Goal: Task Accomplishment & Management: Manage account settings

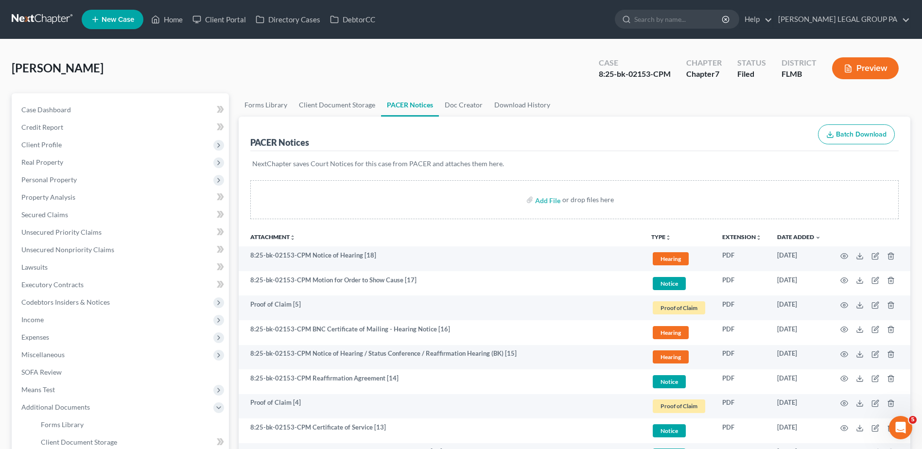
click at [40, 16] on link at bounding box center [43, 19] width 62 height 17
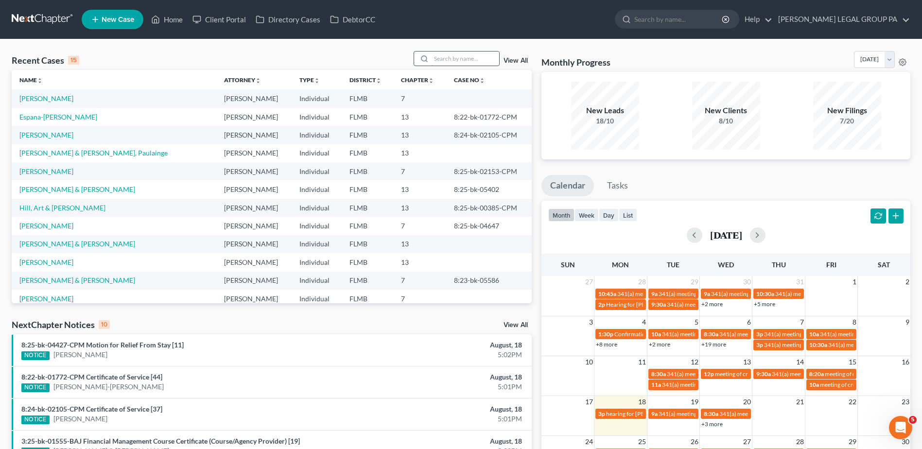
click at [438, 56] on input "search" at bounding box center [465, 58] width 68 height 14
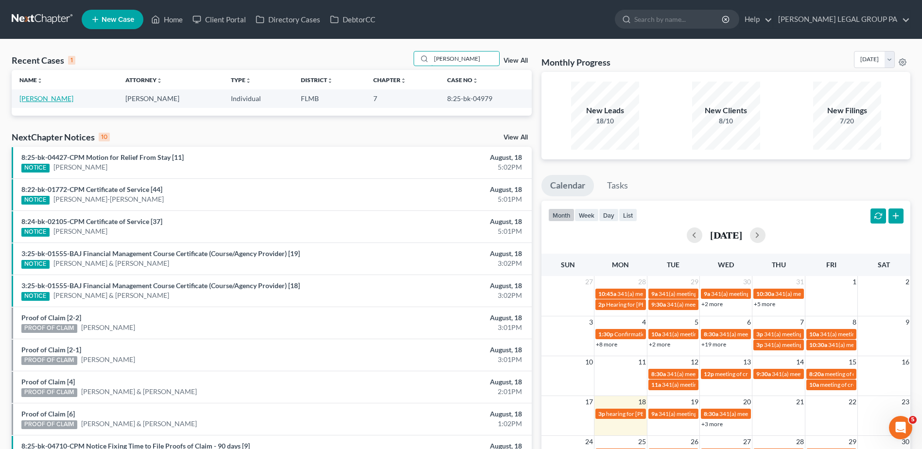
type input "[PERSON_NAME]"
click at [34, 96] on link "[PERSON_NAME]" at bounding box center [46, 98] width 54 height 8
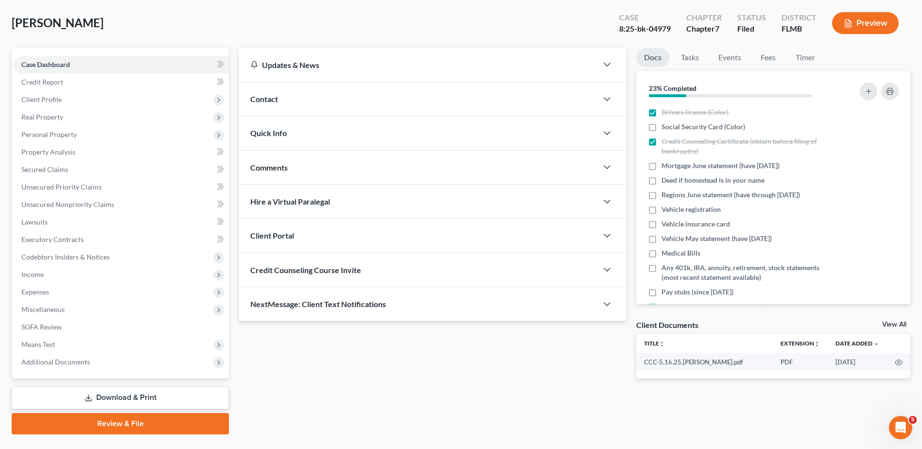
scroll to position [68, 0]
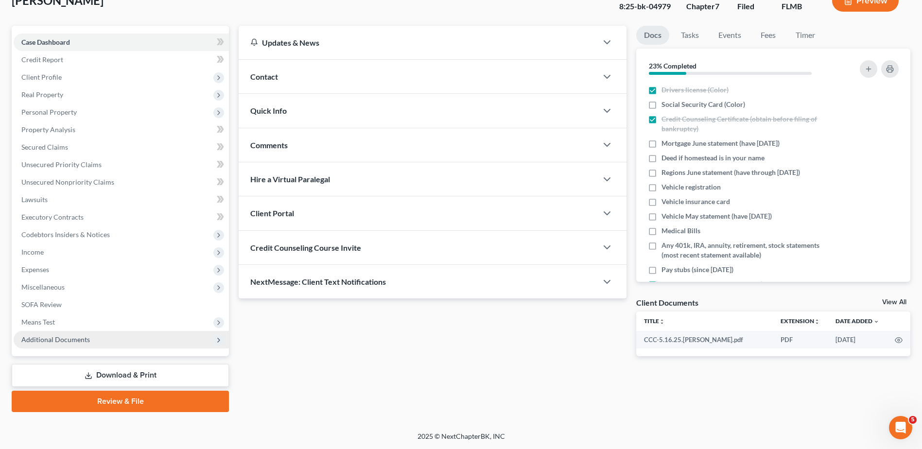
click at [94, 342] on span "Additional Documents" at bounding box center [121, 339] width 215 height 17
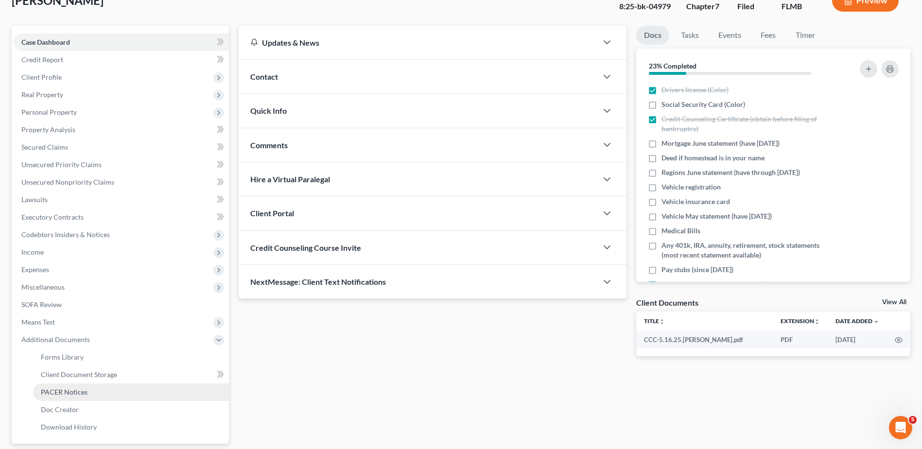
click at [101, 398] on link "PACER Notices" at bounding box center [131, 391] width 196 height 17
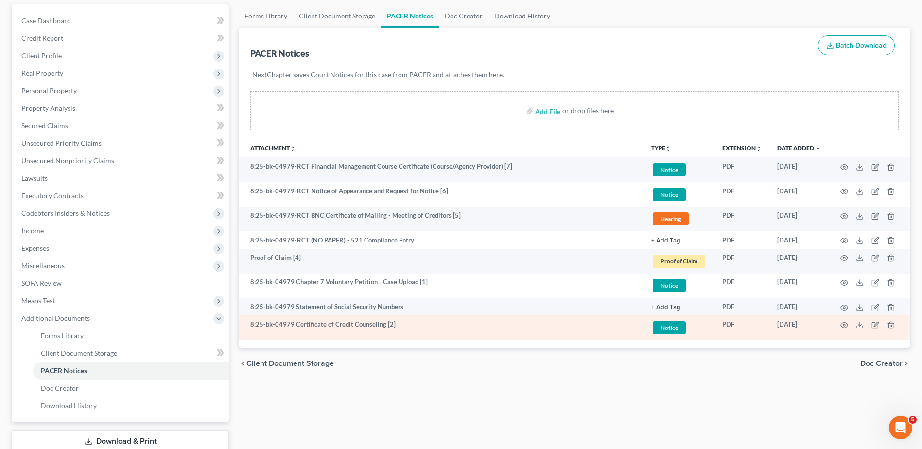
scroll to position [155, 0]
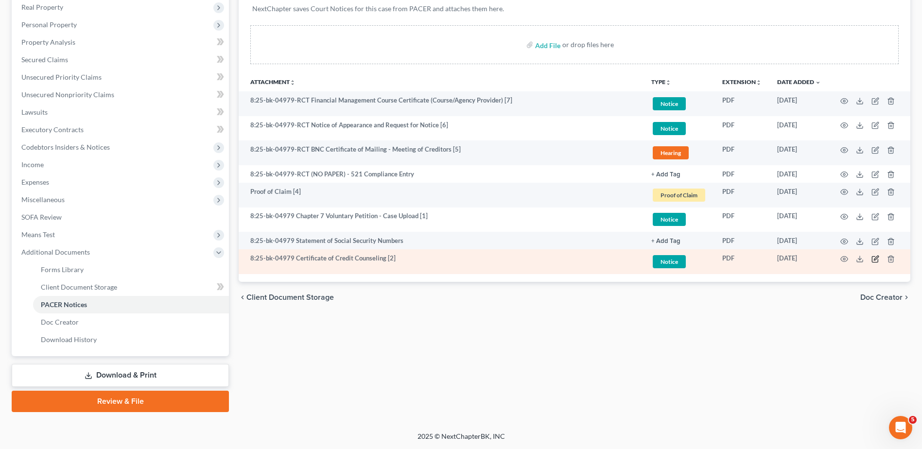
click at [877, 257] on icon "button" at bounding box center [875, 259] width 8 height 8
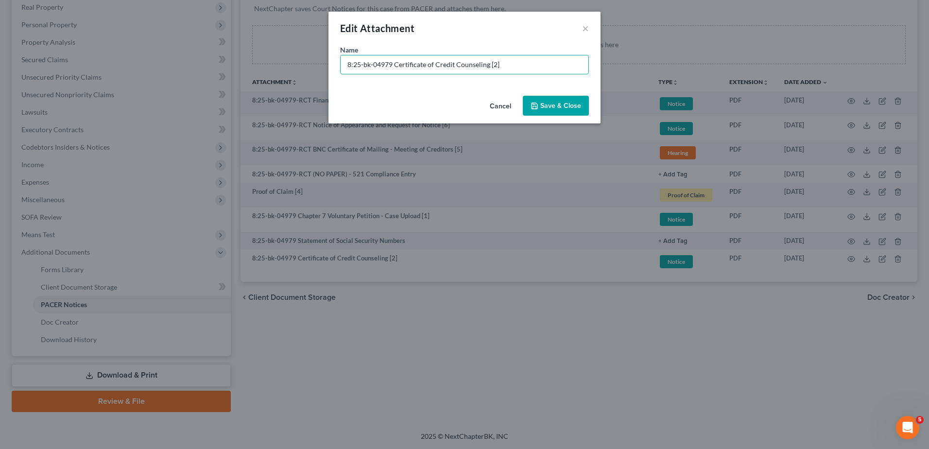
drag, startPoint x: 391, startPoint y: 65, endPoint x: 190, endPoint y: 64, distance: 200.7
click at [190, 64] on div "Edit Attachment × Name * 8:25-bk-04979 Certificate of Credit Counseling [2] Can…" at bounding box center [464, 224] width 929 height 449
drag, startPoint x: 488, startPoint y: 67, endPoint x: 596, endPoint y: 66, distance: 107.4
click at [596, 66] on div "Name * Document [02] - Certificate of Credit Counseling [2]" at bounding box center [464, 68] width 272 height 47
drag, startPoint x: 395, startPoint y: 64, endPoint x: 249, endPoint y: 66, distance: 146.7
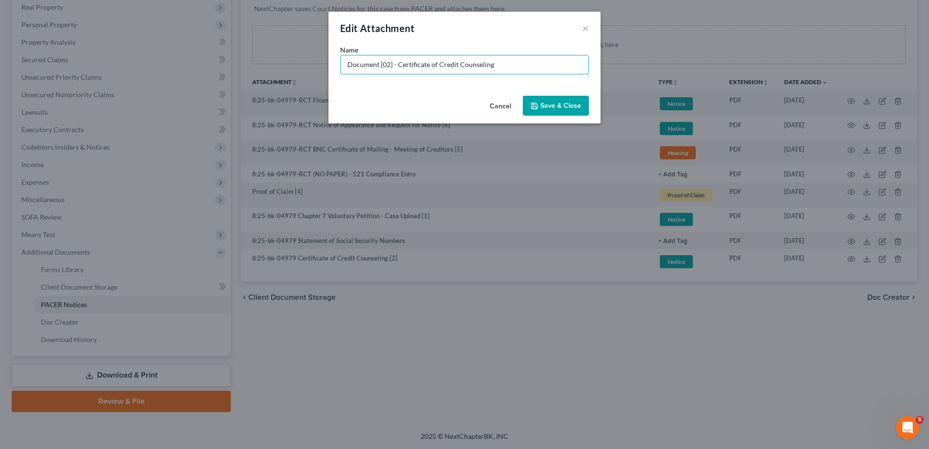
click at [248, 65] on div "Edit Attachment × Name * Document [02] - Certificate of Credit Counseling Cance…" at bounding box center [464, 224] width 929 height 449
type input "Document [02] - Certificate of Credit Counseling"
click at [565, 105] on span "Save & Close" at bounding box center [560, 106] width 41 height 8
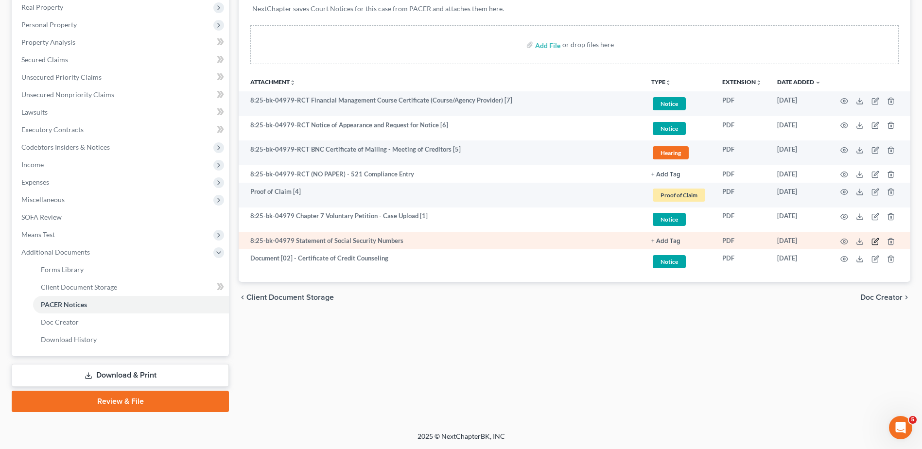
click at [872, 242] on icon "button" at bounding box center [875, 242] width 6 height 6
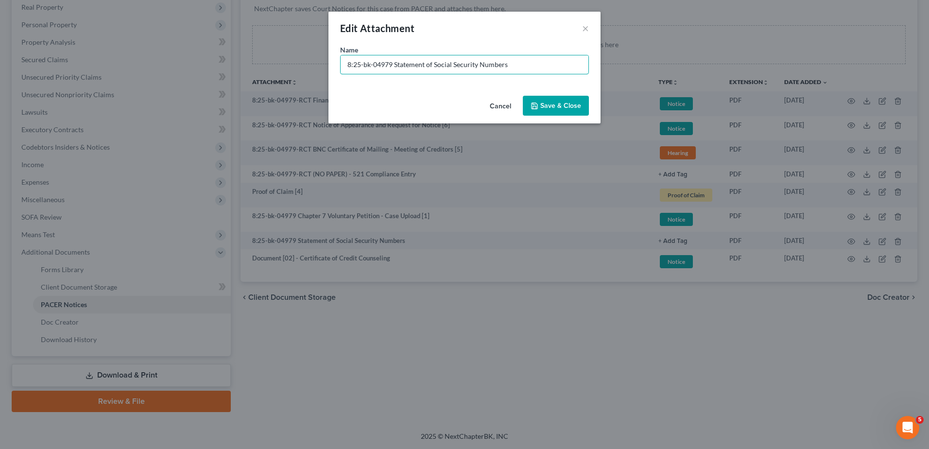
drag, startPoint x: 391, startPoint y: 63, endPoint x: 210, endPoint y: 66, distance: 180.3
click at [213, 66] on div "Edit Attachment × Name * 8:25-bk-04979 Statement of Social Security Numbers Can…" at bounding box center [464, 224] width 929 height 449
paste input "Document [02] -"
click at [384, 64] on input "Document [02] - Statement of Social Security Numbers" at bounding box center [465, 64] width 248 height 18
type input "Document [03] - Statement of Social Security Numbers"
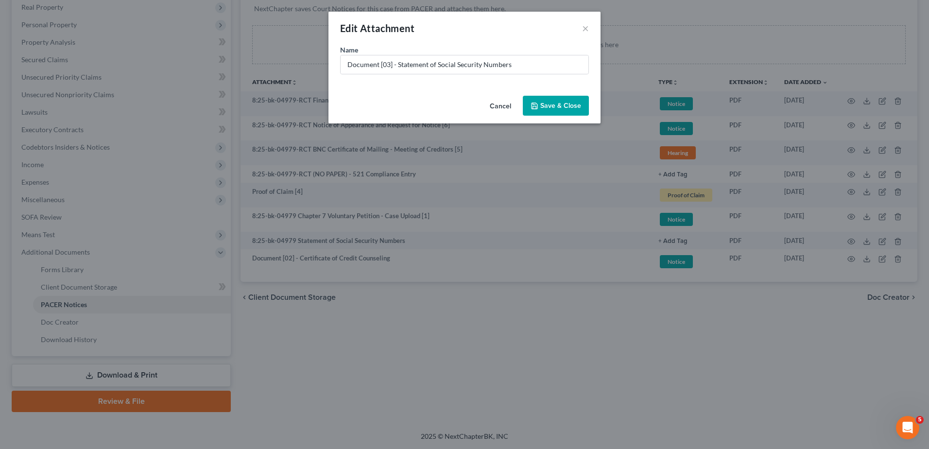
click at [561, 104] on span "Save & Close" at bounding box center [560, 106] width 41 height 8
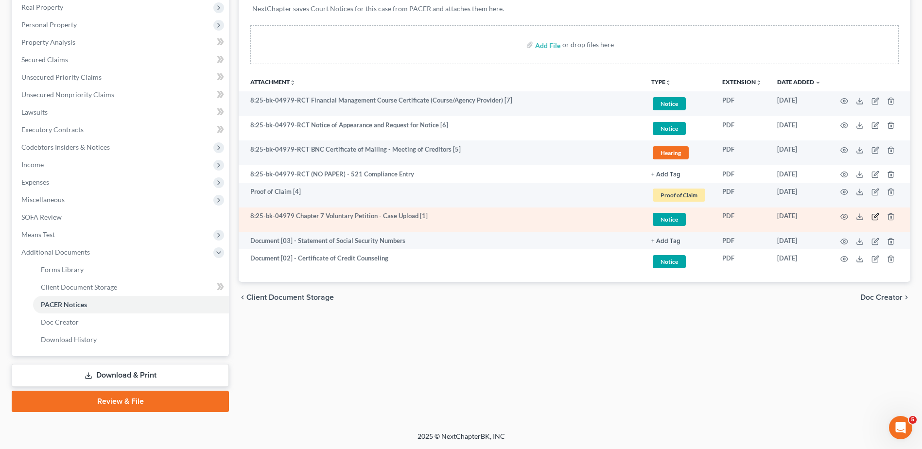
click at [874, 215] on icon "button" at bounding box center [875, 217] width 8 height 8
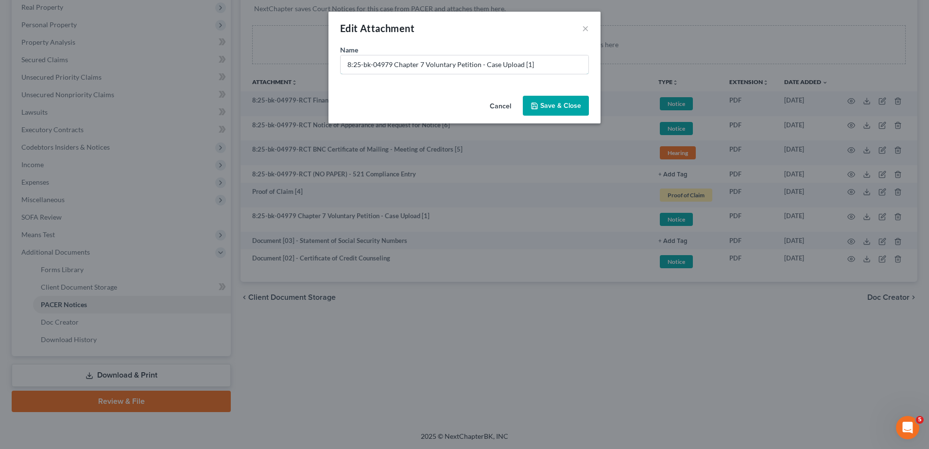
click at [277, 69] on div "Edit Attachment × Name * 8:25-bk-04979 Chapter 7 Voluntary Petition - Case Uplo…" at bounding box center [464, 224] width 929 height 449
paste input "Document [02] -"
click at [389, 64] on input "Document [02] - Chapter 7 Voluntary Petition - Case Upload [1]" at bounding box center [465, 64] width 248 height 18
drag, startPoint x: 526, startPoint y: 64, endPoint x: 593, endPoint y: 72, distance: 68.0
click at [591, 72] on div "Name * Document [01] - Chapter 7 Voluntary Petition - Case Upload [1]" at bounding box center [464, 68] width 272 height 47
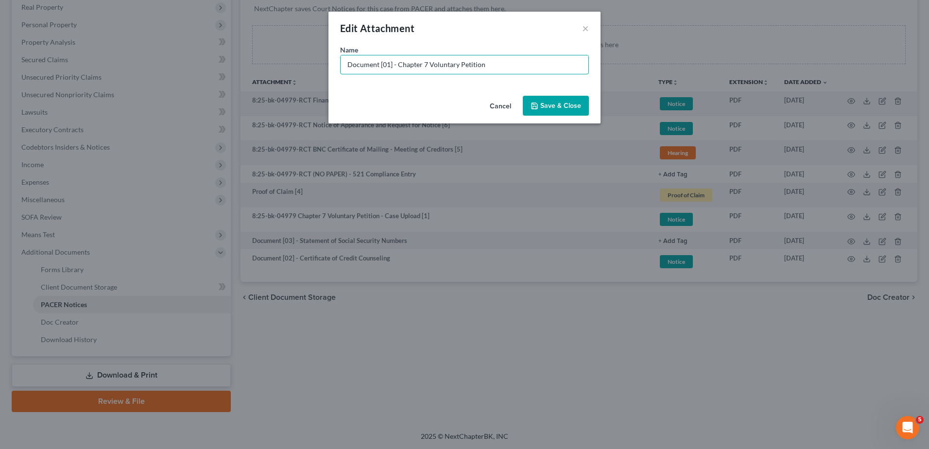
type input "Document [01] - Chapter 7 Voluntary Petition"
drag, startPoint x: 573, startPoint y: 98, endPoint x: 572, endPoint y: 113, distance: 15.1
click at [572, 98] on button "Save & Close" at bounding box center [556, 106] width 66 height 20
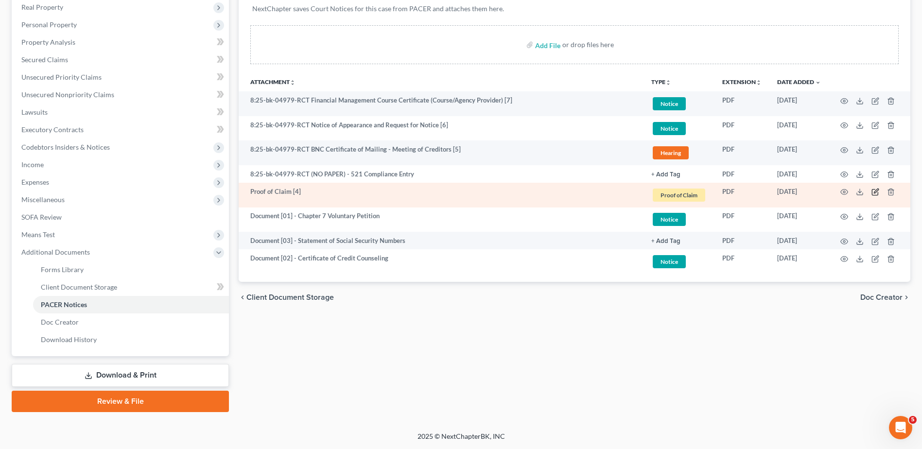
click at [873, 191] on icon "button" at bounding box center [875, 192] width 8 height 8
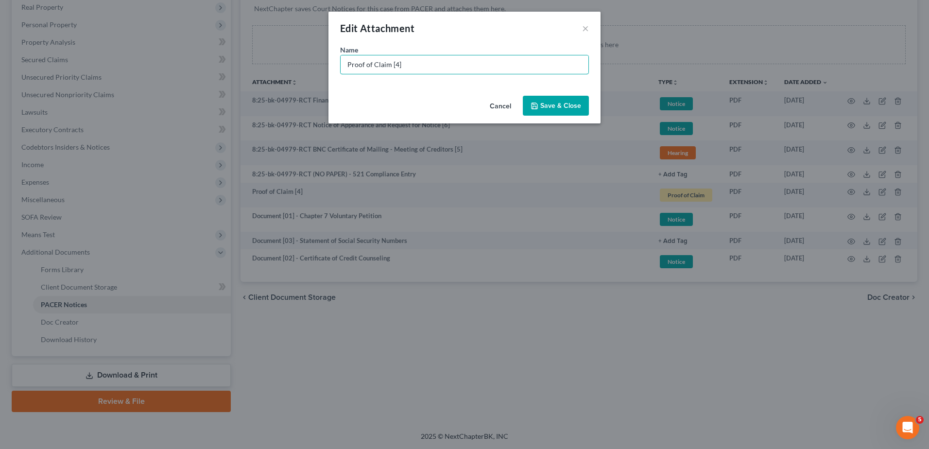
drag, startPoint x: 430, startPoint y: 65, endPoint x: 252, endPoint y: 65, distance: 178.3
click at [252, 67] on div "Edit Attachment × Name * Proof of Claim [4] Cancel Save & Close" at bounding box center [464, 224] width 929 height 449
paste input "Document [02] -"
click at [386, 66] on input "Document [02] -" at bounding box center [465, 64] width 248 height 18
click at [451, 62] on input "Document [04] -" at bounding box center [465, 64] width 248 height 18
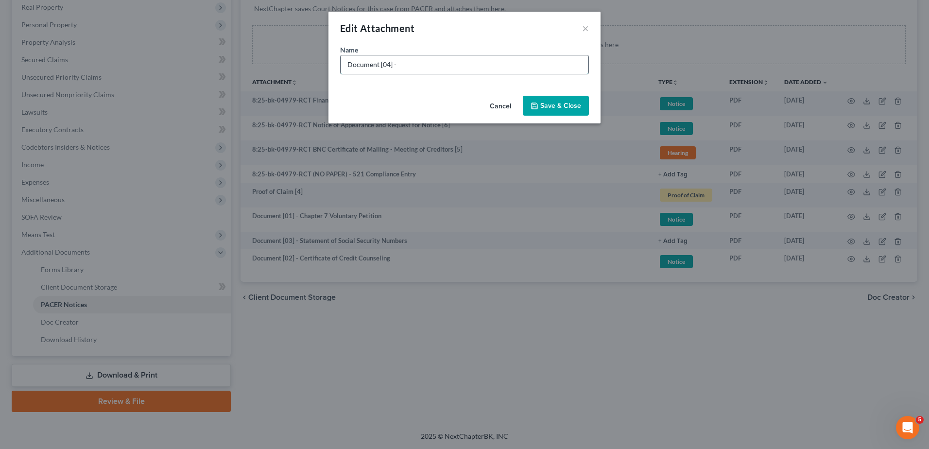
type input "Document [04] - Notice of Chapter 7 Bankruptcy Case"
click at [568, 103] on span "Save & Close" at bounding box center [560, 106] width 41 height 8
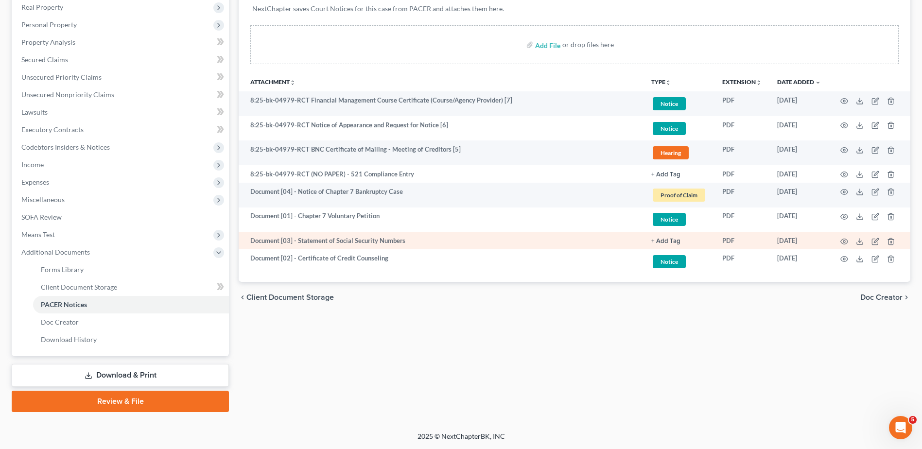
click at [666, 112] on link "+ Add Tag" at bounding box center [678, 104] width 55 height 16
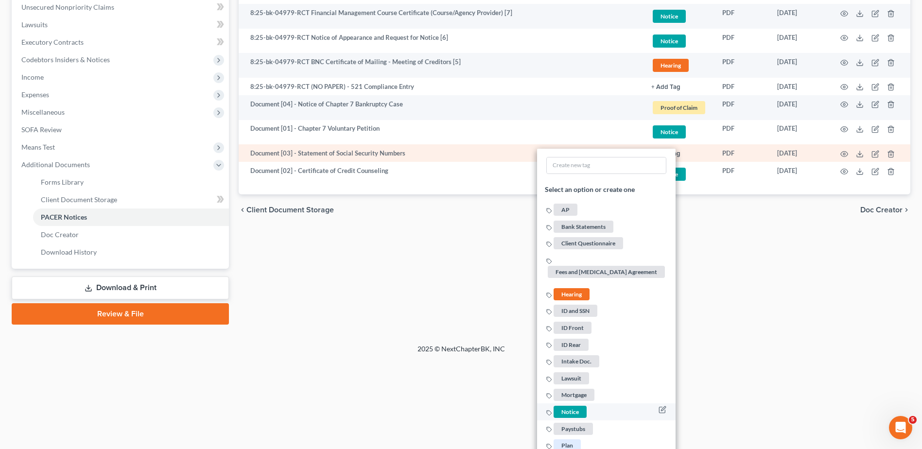
scroll to position [317, 0]
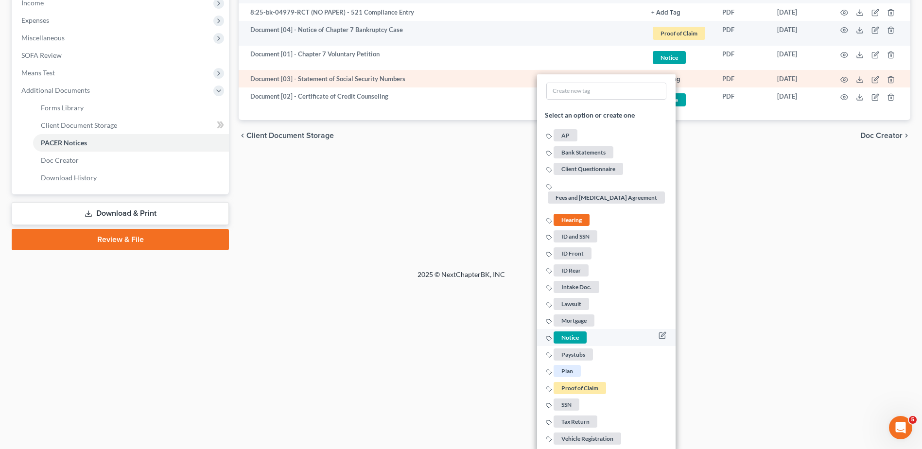
click at [572, 339] on span "Notice" at bounding box center [569, 337] width 33 height 12
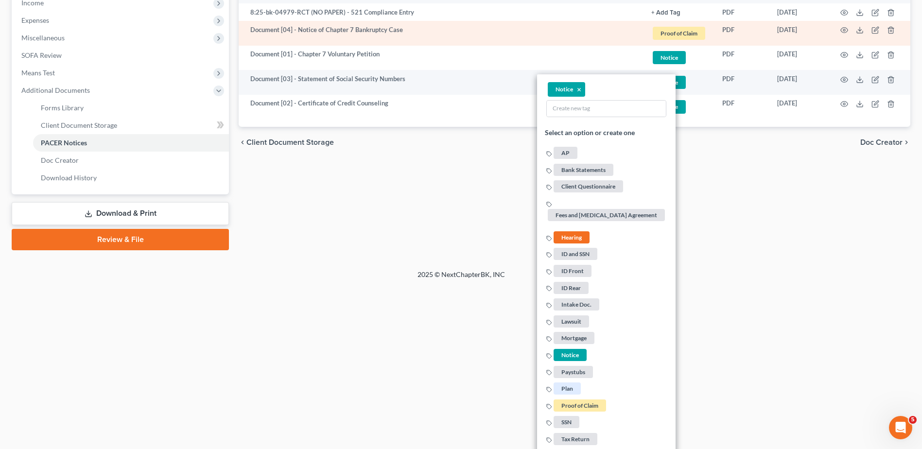
click at [691, 21] on td "Proof of Claim + Add Tag Proof of Claim × Select an option or create one AP Ban…" at bounding box center [678, 33] width 71 height 25
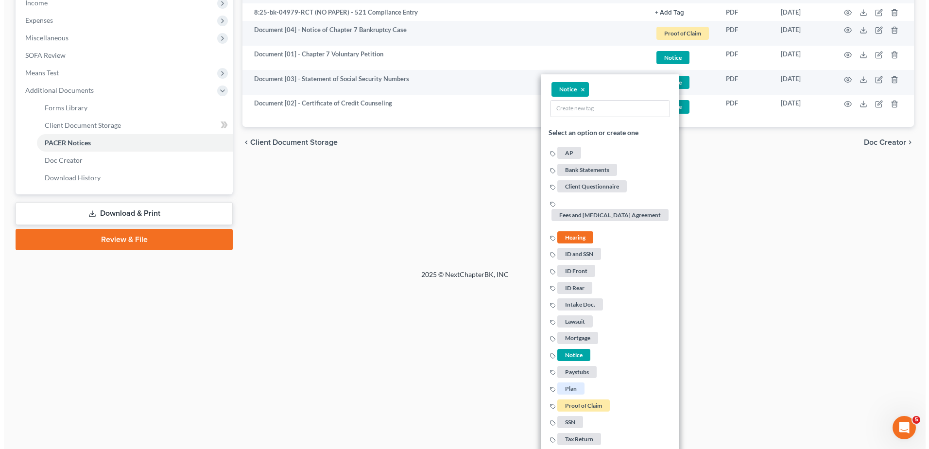
scroll to position [155, 0]
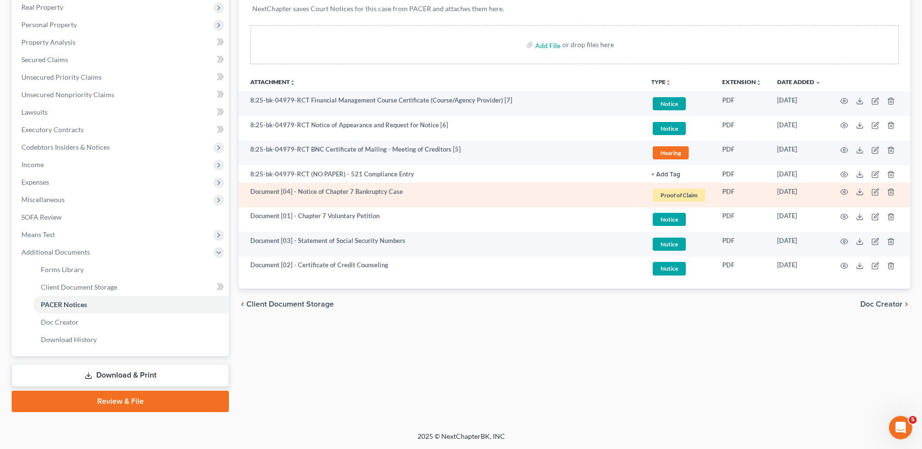
click at [692, 196] on span "Proof of Claim" at bounding box center [678, 195] width 52 height 13
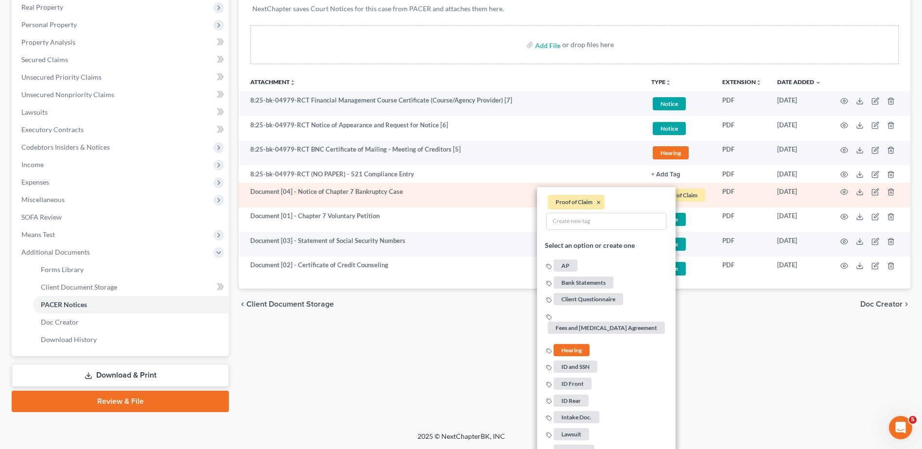
click at [596, 202] on li "Proof of Claim ×" at bounding box center [576, 202] width 57 height 15
click at [600, 202] on button "×" at bounding box center [598, 202] width 4 height 9
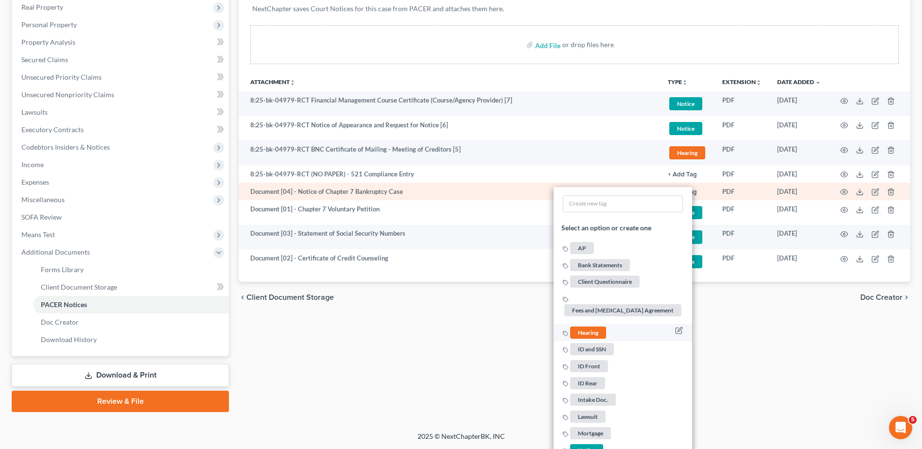
click at [592, 335] on span "Hearing" at bounding box center [588, 332] width 36 height 12
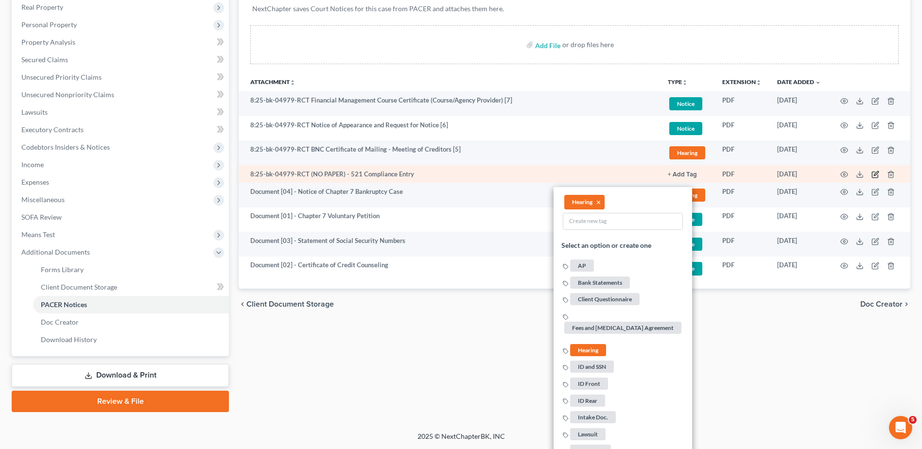
click at [875, 170] on td at bounding box center [869, 173] width 82 height 17
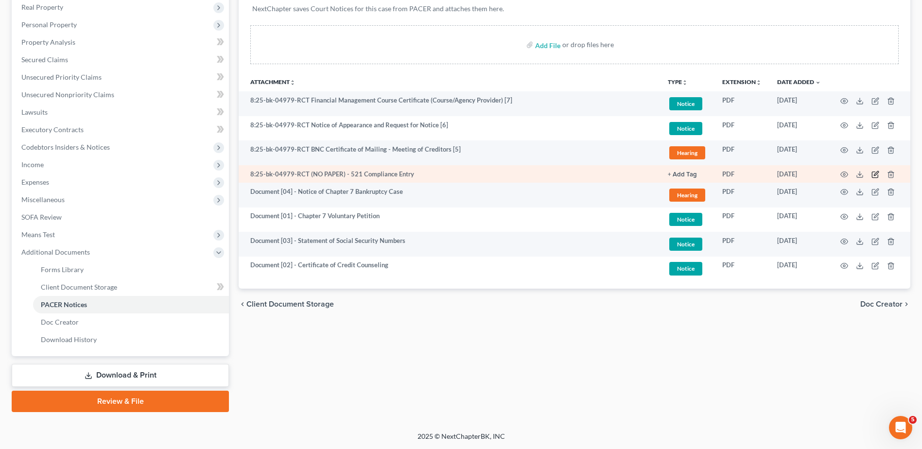
click at [874, 172] on icon "button" at bounding box center [875, 175] width 6 height 6
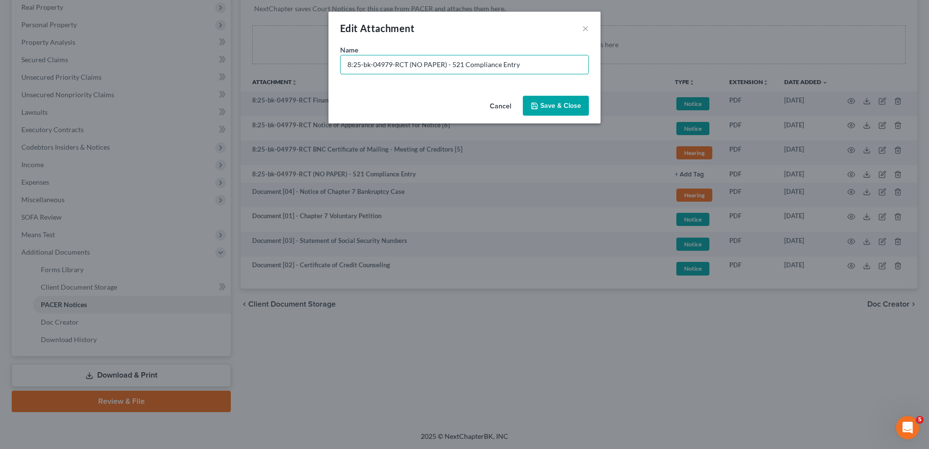
drag, startPoint x: 445, startPoint y: 65, endPoint x: 0, endPoint y: 34, distance: 446.1
click at [0, 36] on html "Home New Case Client Portal Directory Cases DebtorCC [PERSON_NAME] LEGAL GROUP …" at bounding box center [464, 147] width 929 height 604
type input "No Paper [01] - 521 Compliance Entry"
click at [545, 98] on button "Save & Close" at bounding box center [556, 106] width 66 height 20
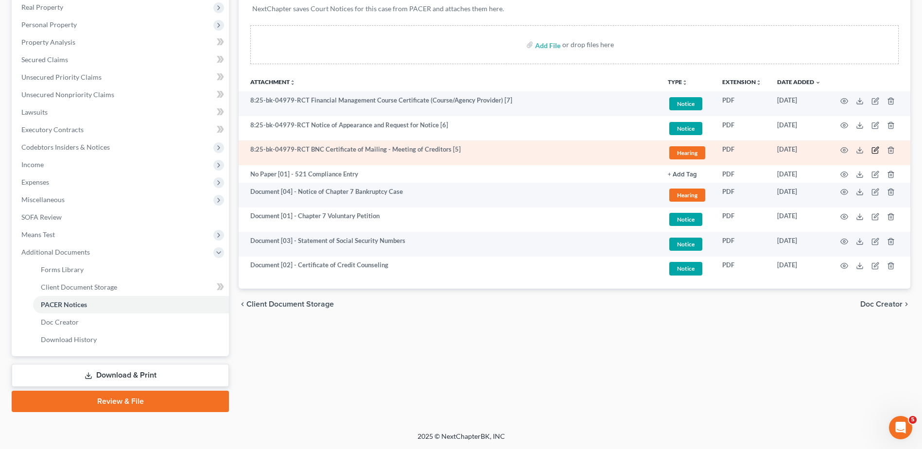
click at [876, 149] on icon "button" at bounding box center [876, 149] width 4 height 4
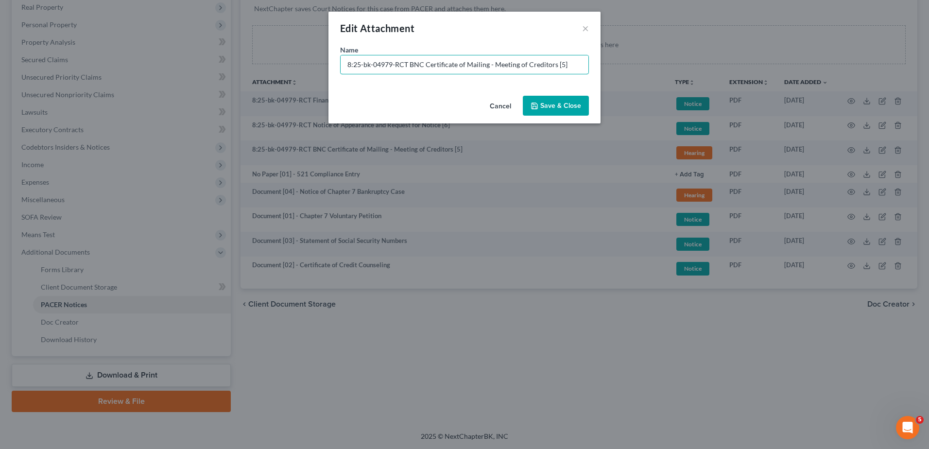
drag, startPoint x: 405, startPoint y: 66, endPoint x: 0, endPoint y: 78, distance: 405.4
click at [0, 78] on html "Home New Case Client Portal Directory Cases DebtorCC [PERSON_NAME] LEGAL GROUP …" at bounding box center [464, 147] width 929 height 604
paste input "Document [02] -"
type input "Document [05] - BNC Certificate of Mailing - Meeting of Creditors"
click at [576, 105] on span "Save & Close" at bounding box center [560, 106] width 41 height 8
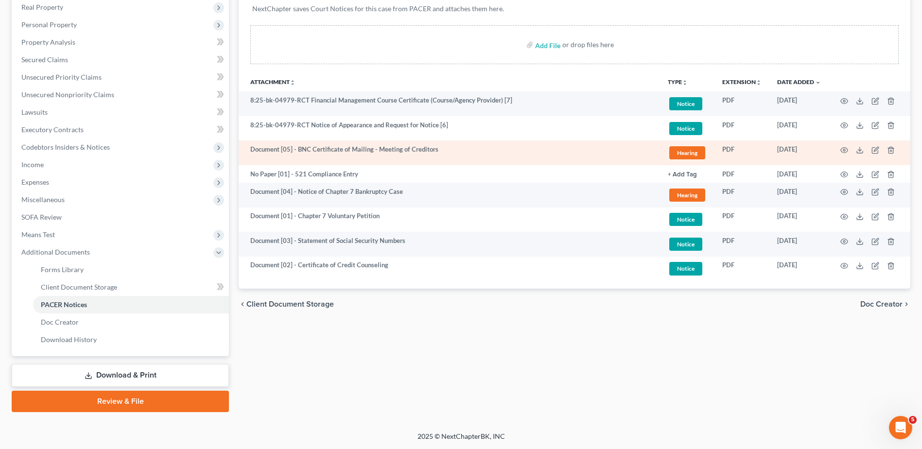
click at [677, 153] on span "Hearing" at bounding box center [687, 152] width 36 height 13
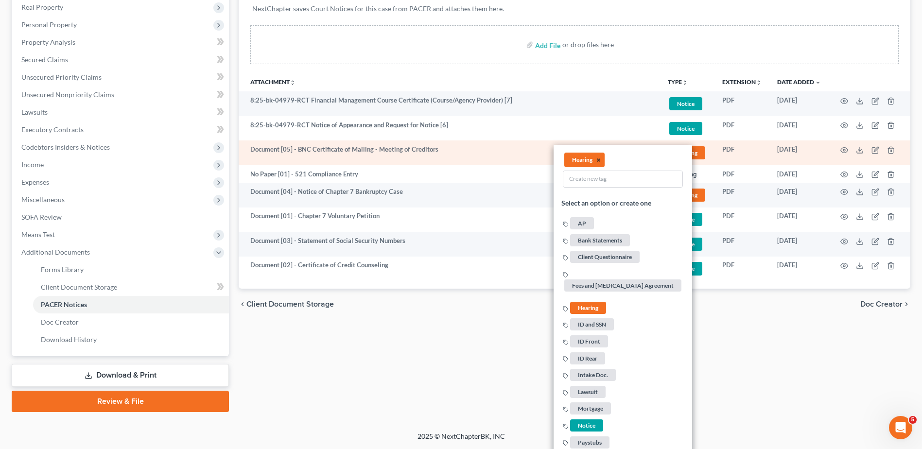
click at [599, 157] on button "×" at bounding box center [598, 160] width 4 height 9
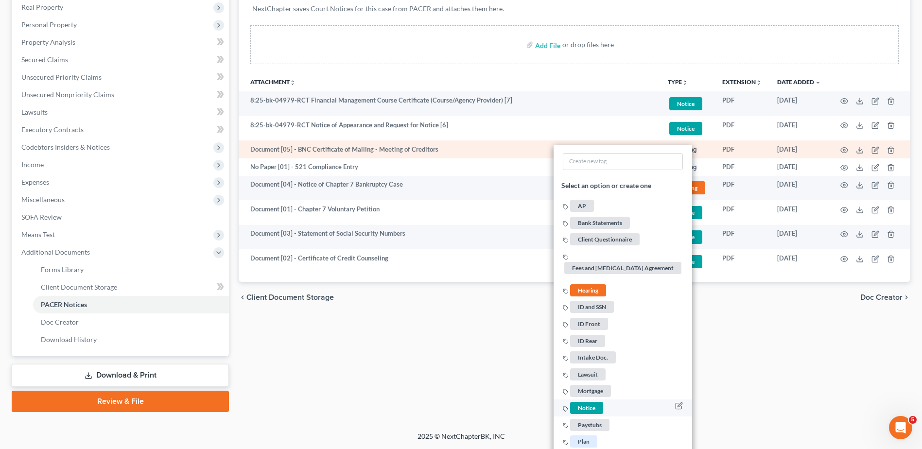
click at [581, 409] on span "Notice" at bounding box center [586, 408] width 33 height 12
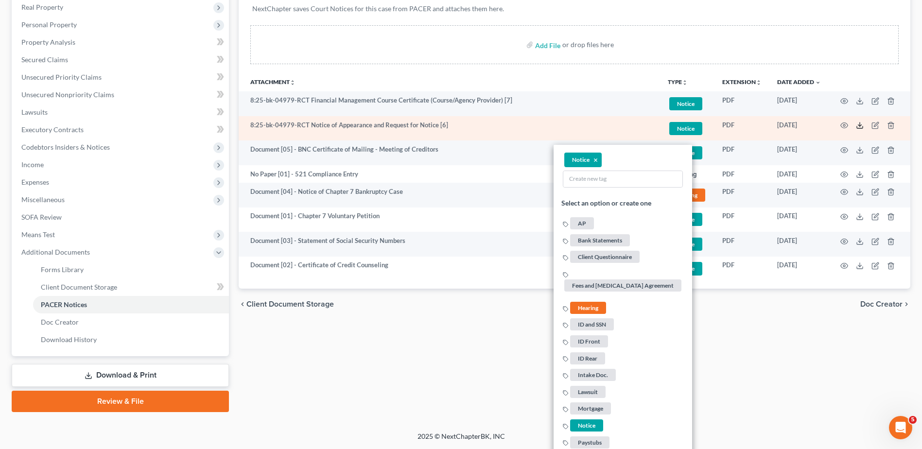
click at [858, 128] on icon at bounding box center [860, 125] width 8 height 8
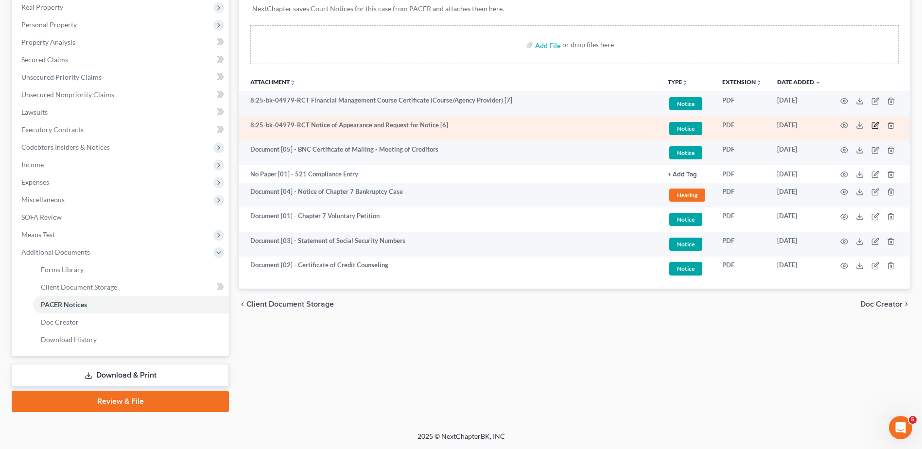
click at [874, 126] on icon "button" at bounding box center [875, 125] width 8 height 8
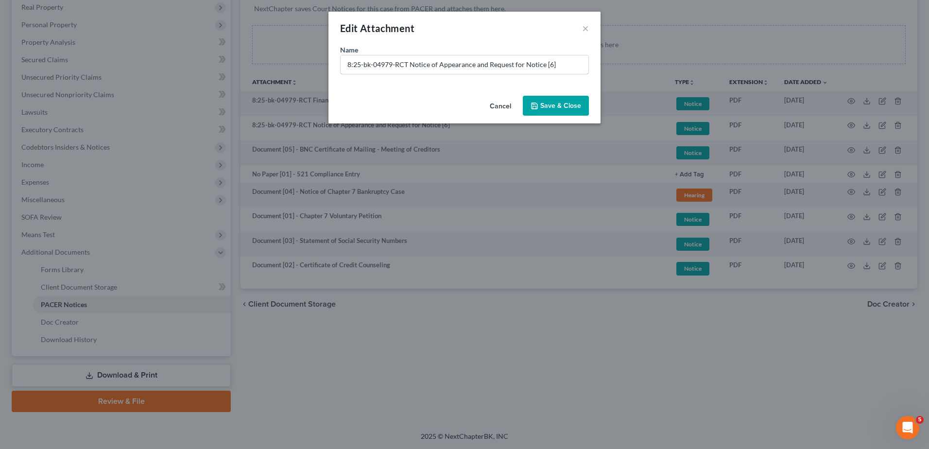
drag, startPoint x: 480, startPoint y: 65, endPoint x: 246, endPoint y: 65, distance: 233.7
click at [254, 65] on div "Edit Attachment × Name * 8:25-bk-04979-RCT Notice of Appearance and Request for…" at bounding box center [464, 224] width 929 height 449
paste input "Document [02] -"
click at [389, 65] on input "Document [02] -" at bounding box center [465, 64] width 248 height 18
click at [449, 70] on input "Document [06] -" at bounding box center [465, 64] width 248 height 18
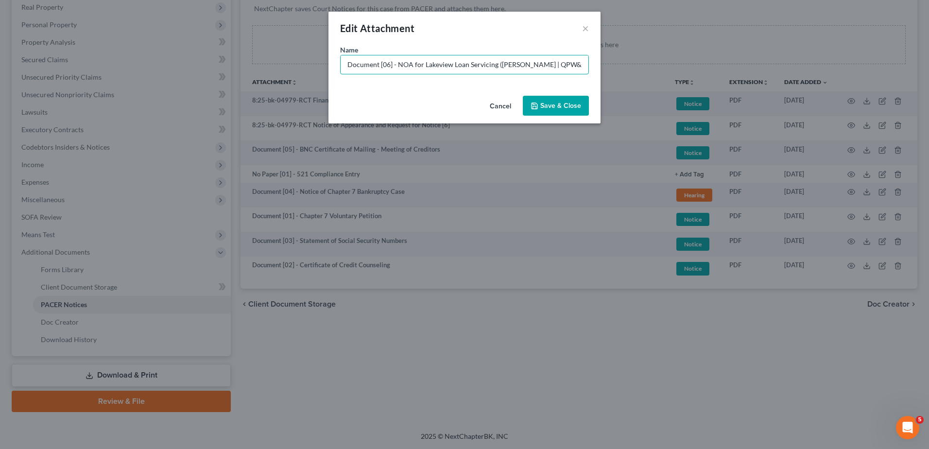
type input "Document [06] - NOA for Lakeview Loan Servicing ([PERSON_NAME] | QPW&B, P.A.)"
click at [541, 100] on button "Save & Close" at bounding box center [556, 106] width 66 height 20
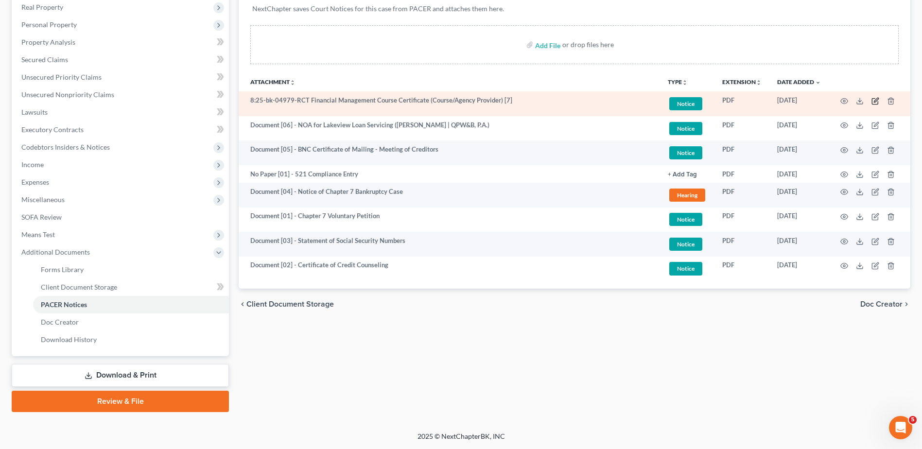
click at [874, 99] on icon "button" at bounding box center [875, 101] width 8 height 8
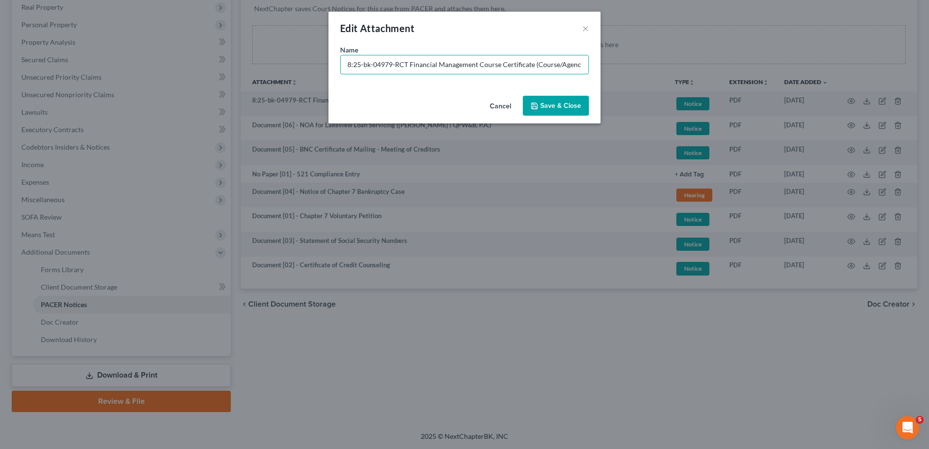
drag, startPoint x: 379, startPoint y: 66, endPoint x: 0, endPoint y: 89, distance: 379.7
click at [0, 68] on html "Home New Case Client Portal Directory Cases DebtorCC [PERSON_NAME] LEGAL GROUP …" at bounding box center [464, 147] width 929 height 604
paste input "Document [02] -"
click at [391, 68] on input "Document [02] - Financial Management Course Certificate (Course/Agency Provider…" at bounding box center [465, 64] width 248 height 18
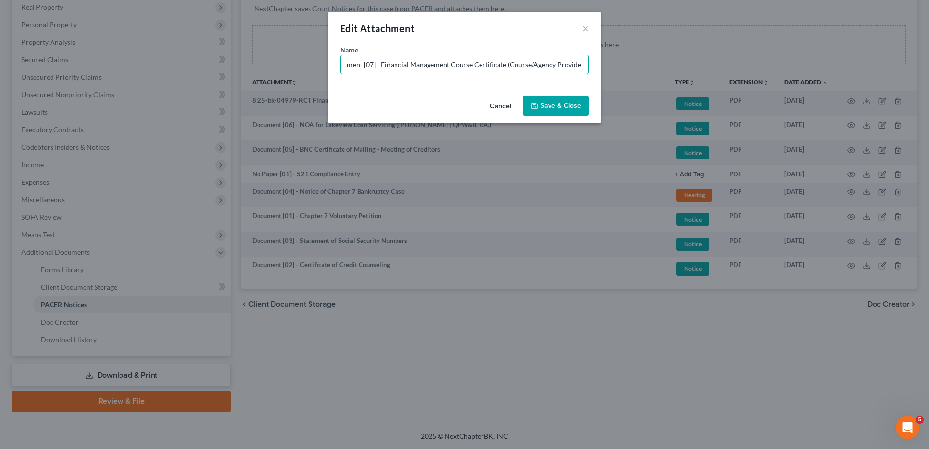
type input "Document [07] - Financial Management Course Certificate (Course/Agency Provider)"
click at [550, 110] on button "Save & Close" at bounding box center [556, 106] width 66 height 20
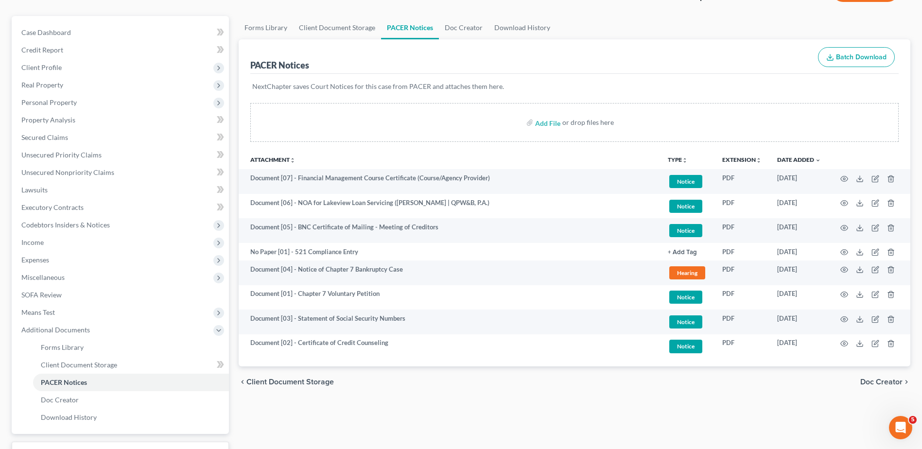
scroll to position [0, 0]
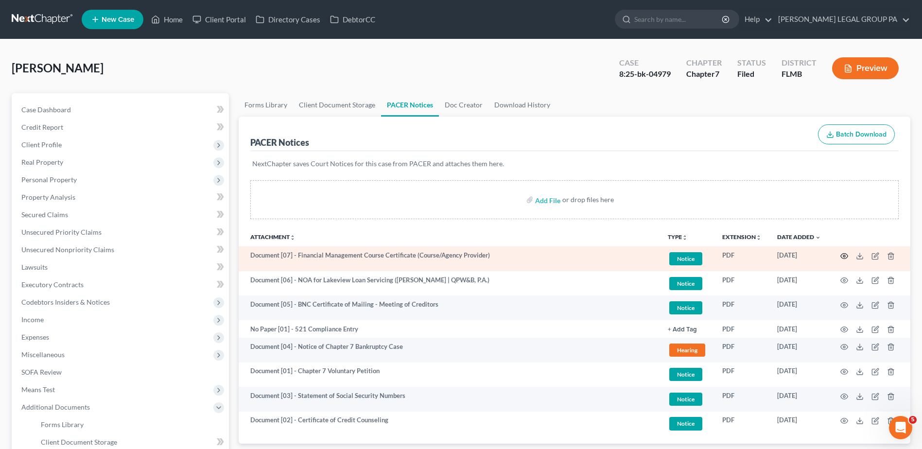
click at [843, 257] on circle "button" at bounding box center [844, 256] width 2 height 2
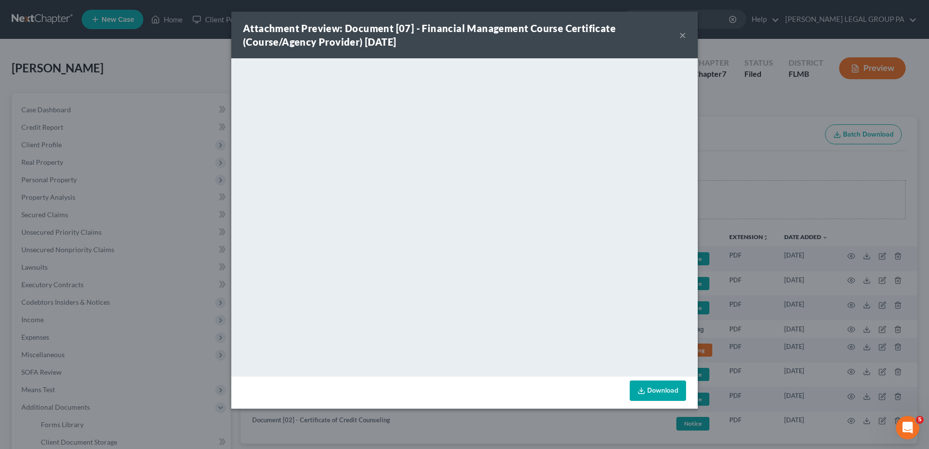
drag, startPoint x: 684, startPoint y: 35, endPoint x: 608, endPoint y: 64, distance: 81.5
click at [683, 35] on button "×" at bounding box center [682, 35] width 7 height 12
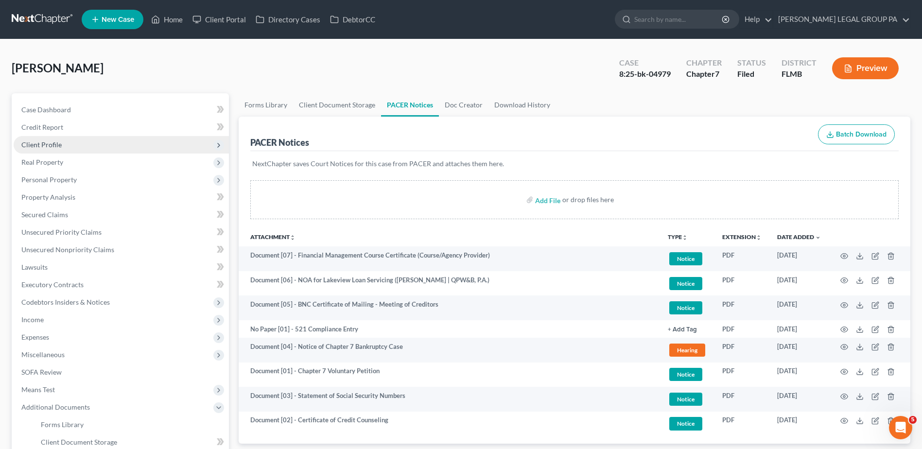
click at [69, 146] on span "Client Profile" at bounding box center [121, 144] width 215 height 17
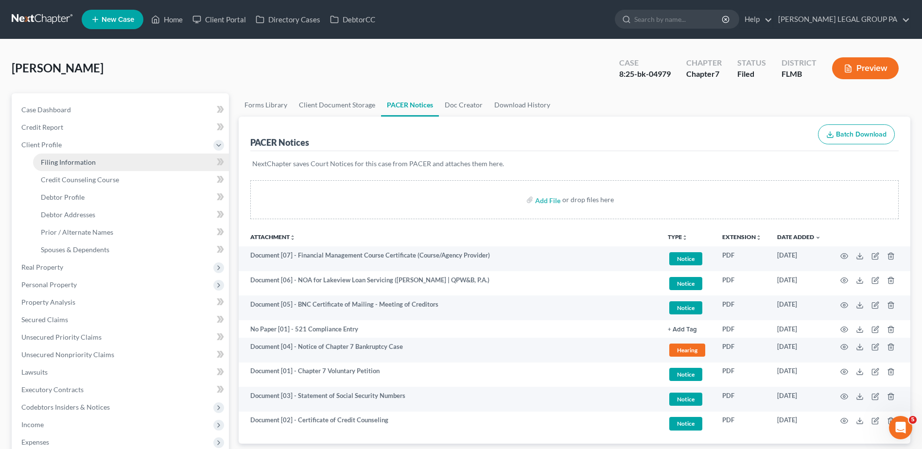
drag, startPoint x: 75, startPoint y: 160, endPoint x: 219, endPoint y: 234, distance: 161.9
click at [75, 160] on span "Filing Information" at bounding box center [68, 162] width 55 height 8
select select "1"
select select "0"
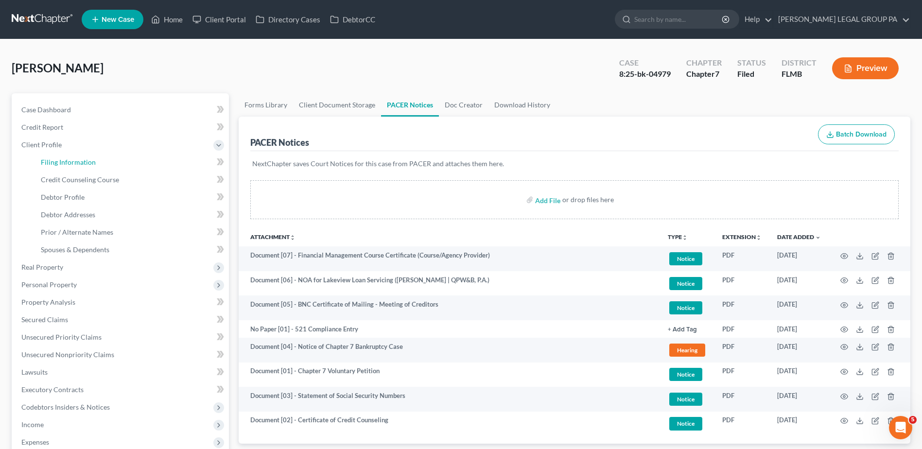
select select "9"
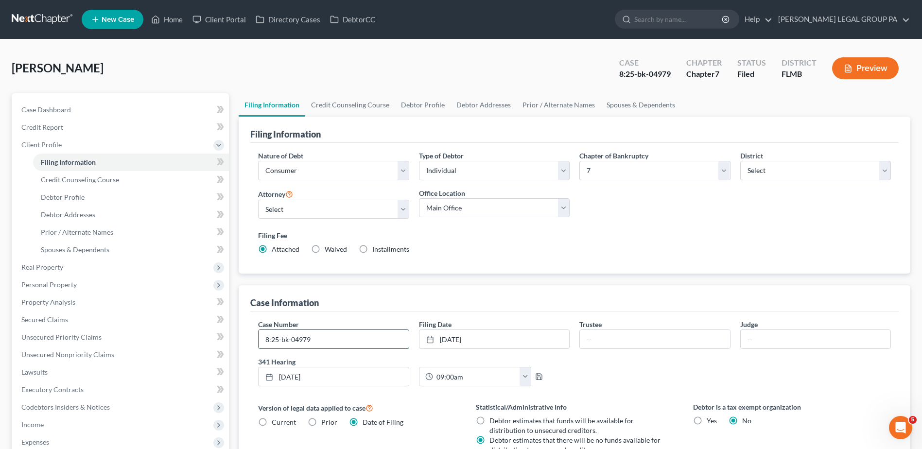
click at [349, 334] on input "8:25-bk-04979" at bounding box center [333, 339] width 150 height 18
type input "8:25-bk-04979-RCT"
click at [71, 307] on link "Property Analysis" at bounding box center [121, 301] width 215 height 17
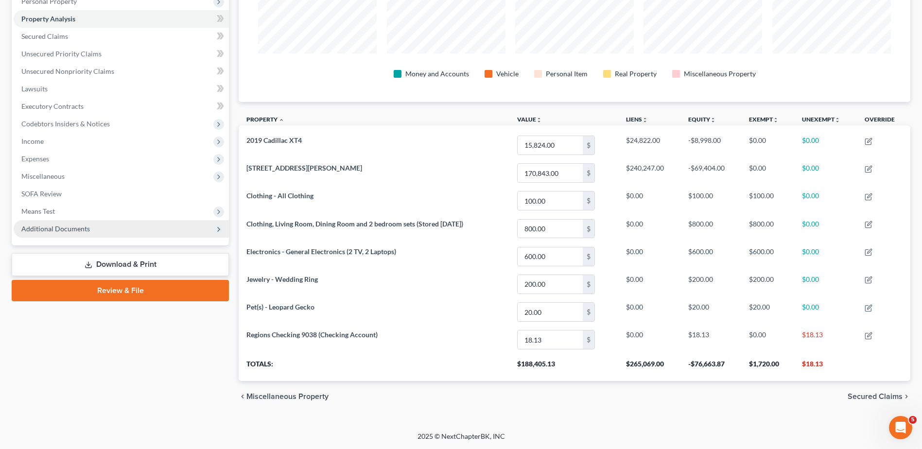
click at [100, 235] on span "Additional Documents" at bounding box center [121, 228] width 215 height 17
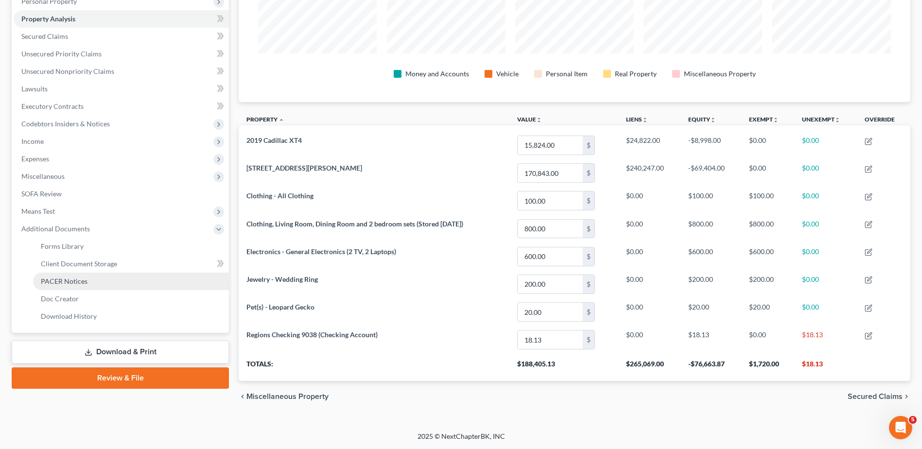
click at [80, 280] on span "PACER Notices" at bounding box center [64, 281] width 47 height 8
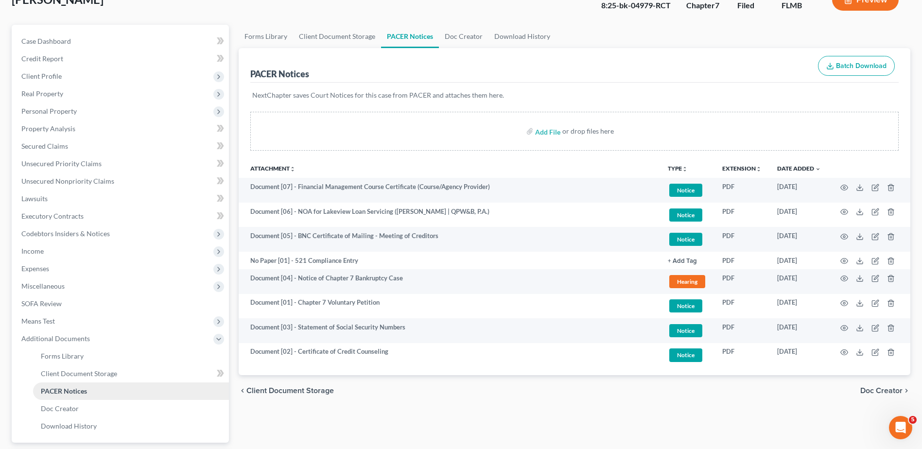
scroll to position [155, 0]
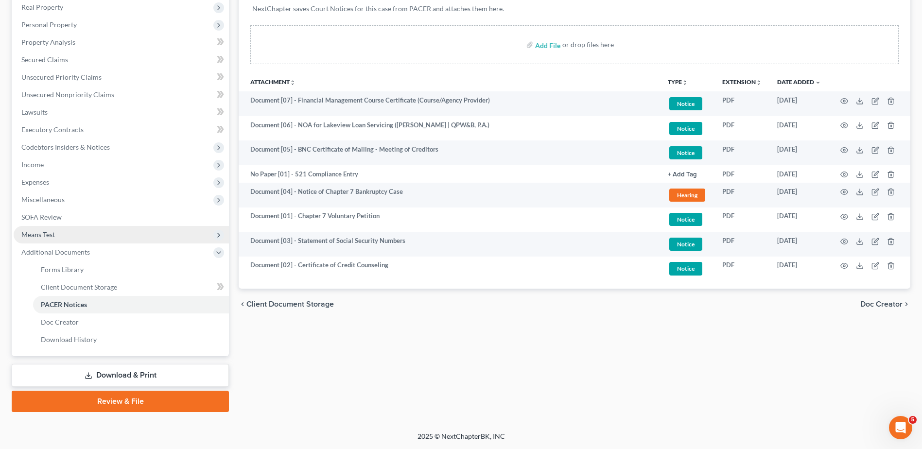
click at [83, 233] on span "Means Test" at bounding box center [121, 234] width 215 height 17
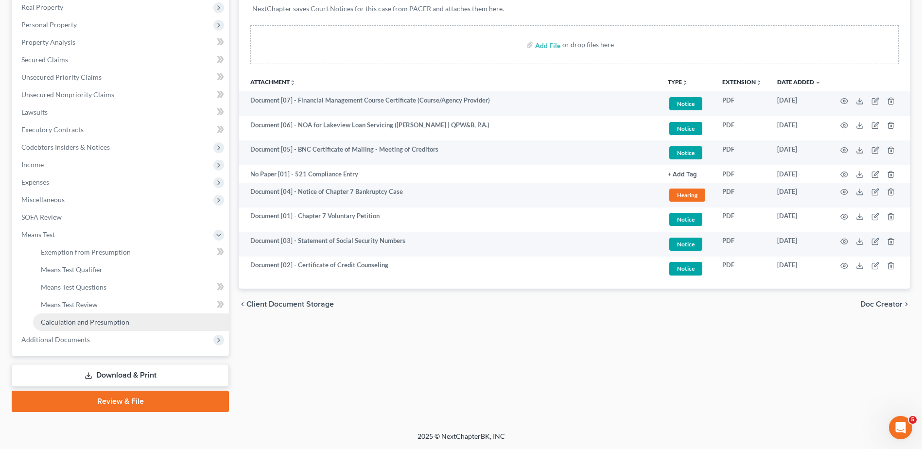
click at [93, 318] on span "Calculation and Presumption" at bounding box center [85, 322] width 88 height 8
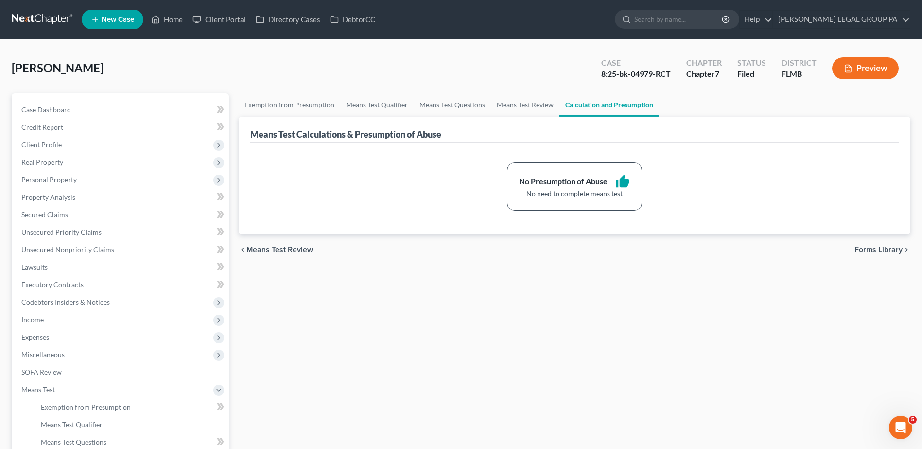
click at [29, 22] on link at bounding box center [43, 19] width 62 height 17
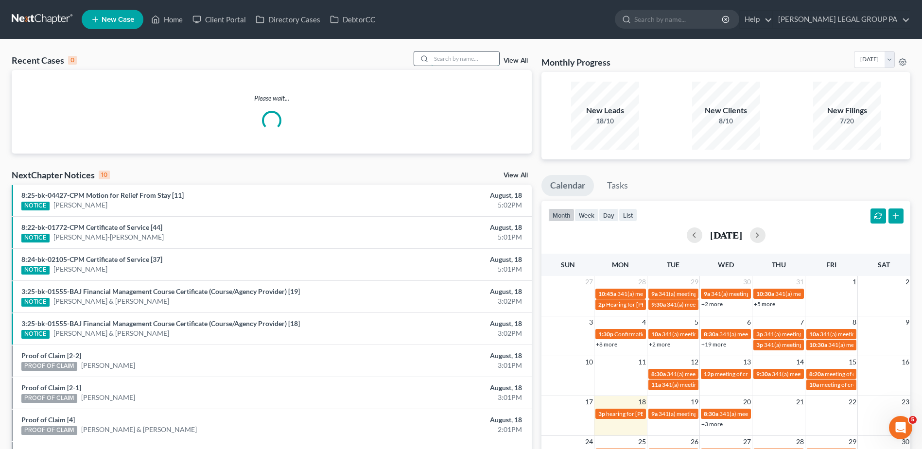
click at [457, 59] on input "search" at bounding box center [465, 58] width 68 height 14
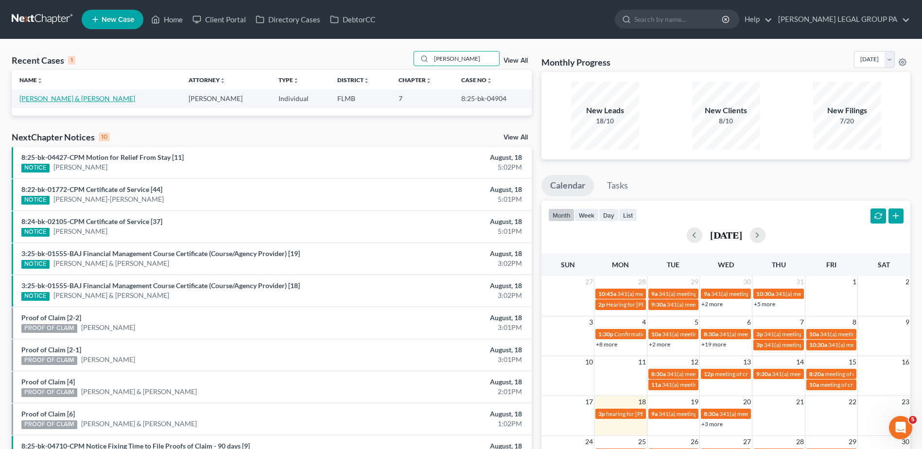
type input "yankey"
click at [55, 98] on link "Yankey, Jeremy & Stacey" at bounding box center [77, 98] width 116 height 8
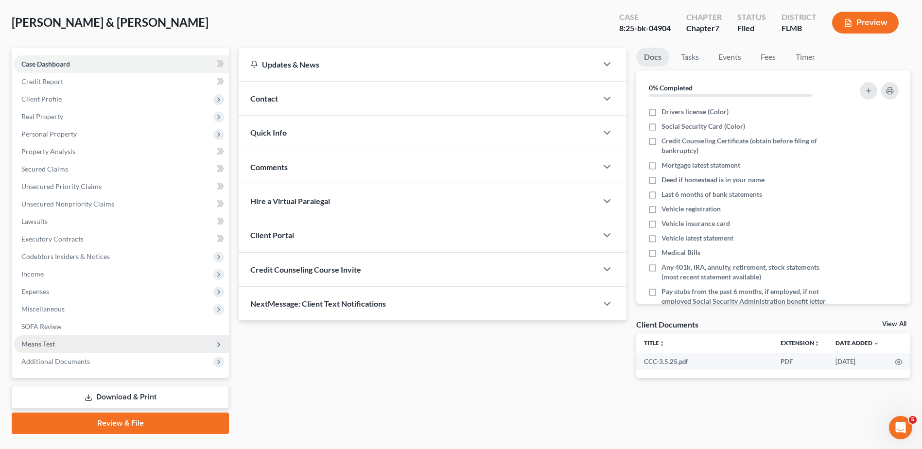
scroll to position [68, 0]
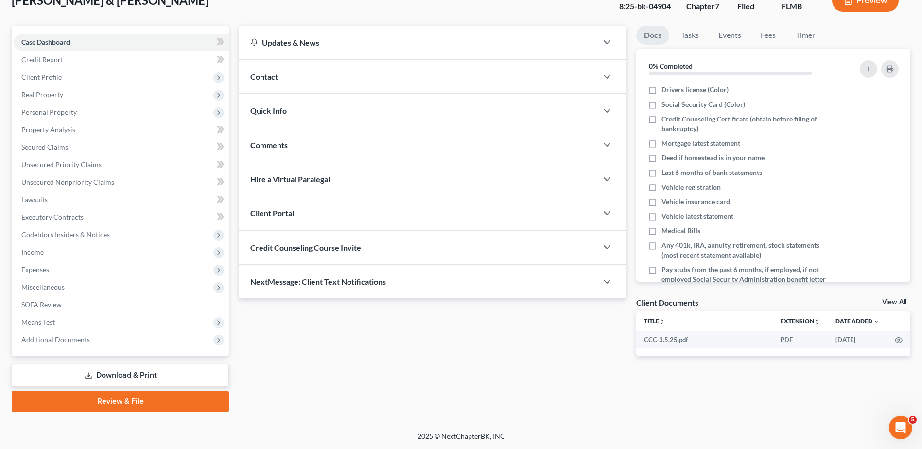
drag, startPoint x: 110, startPoint y: 338, endPoint x: 119, endPoint y: 363, distance: 26.4
click at [111, 338] on span "Additional Documents" at bounding box center [121, 339] width 215 height 17
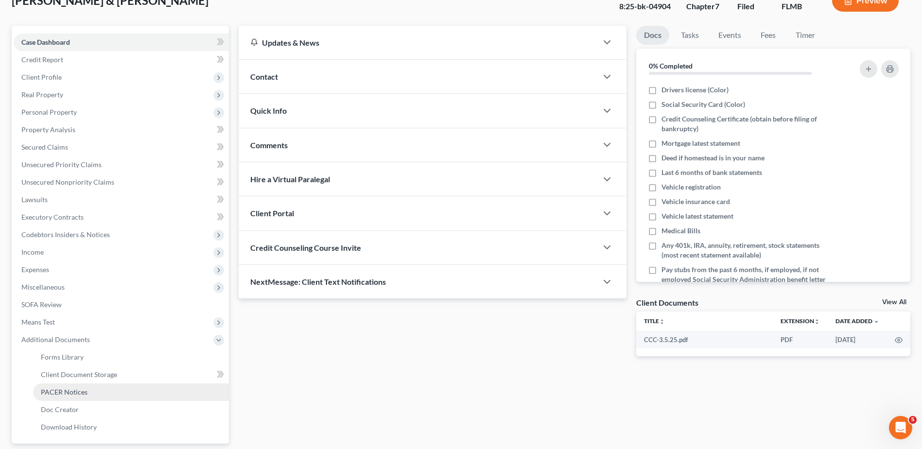
click at [113, 392] on link "PACER Notices" at bounding box center [131, 391] width 196 height 17
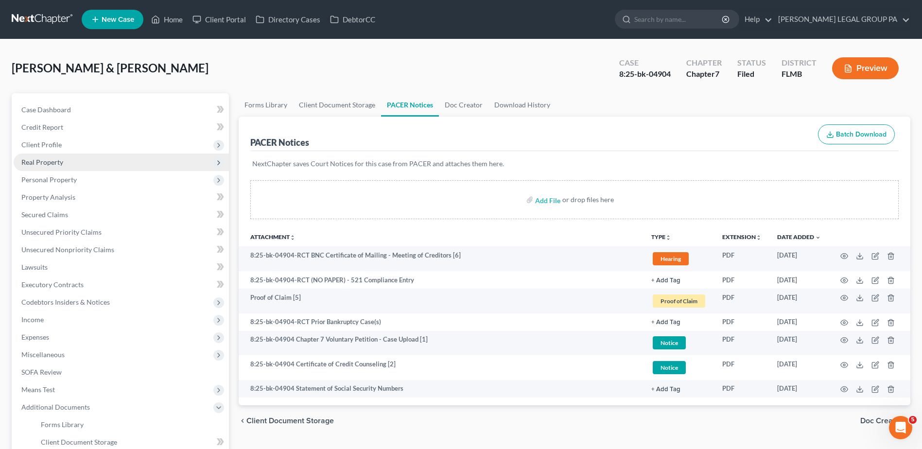
click at [80, 158] on span "Real Property" at bounding box center [121, 162] width 215 height 17
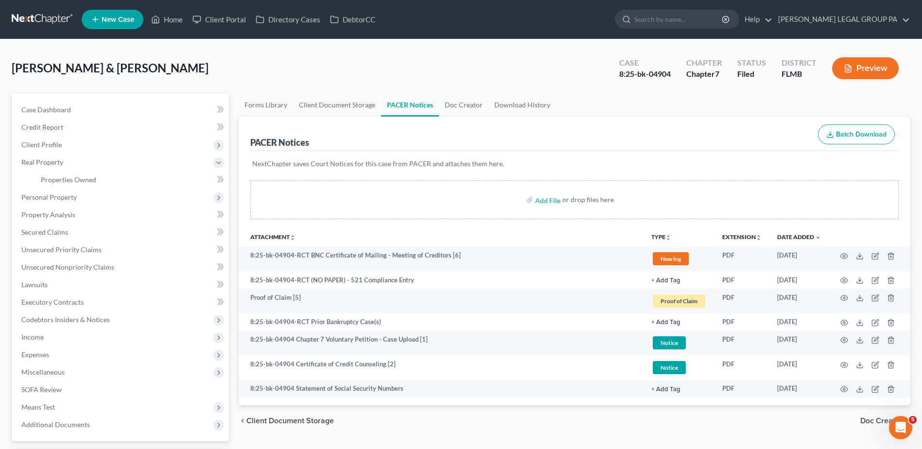
click at [16, 120] on li "Credit Report" at bounding box center [121, 127] width 215 height 17
click at [41, 128] on span "Credit Report" at bounding box center [42, 127] width 42 height 8
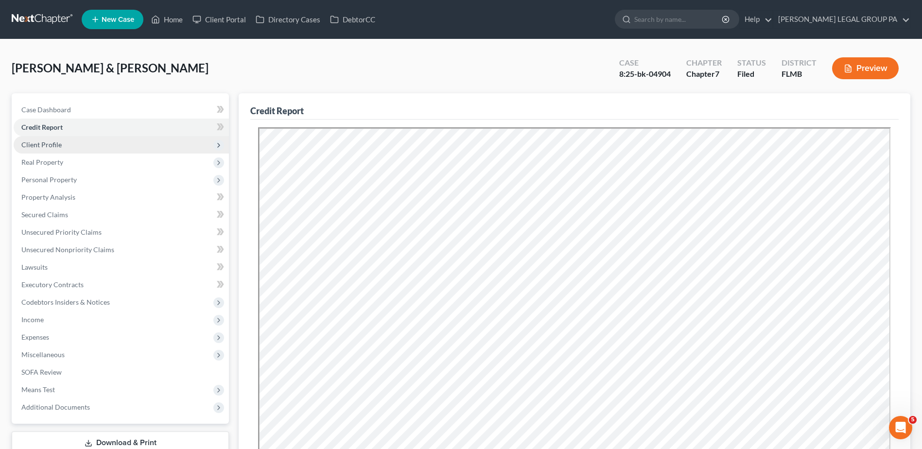
click at [80, 146] on span "Client Profile" at bounding box center [121, 144] width 215 height 17
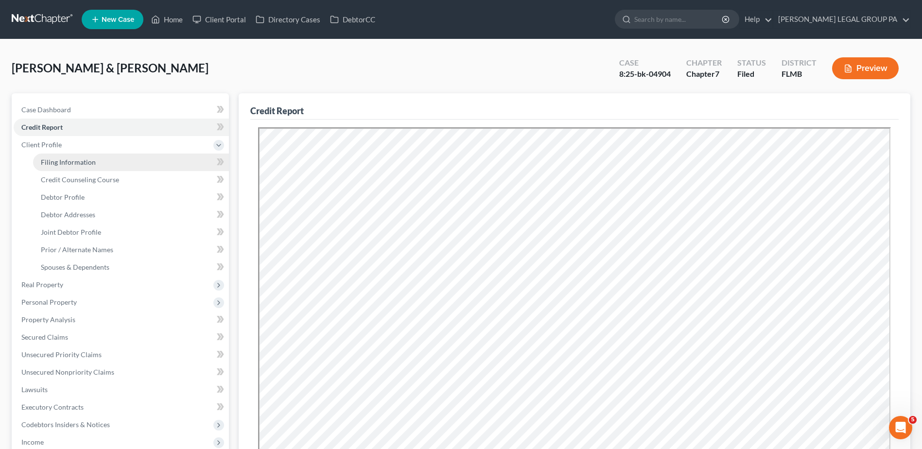
click at [110, 161] on link "Filing Information" at bounding box center [131, 162] width 196 height 17
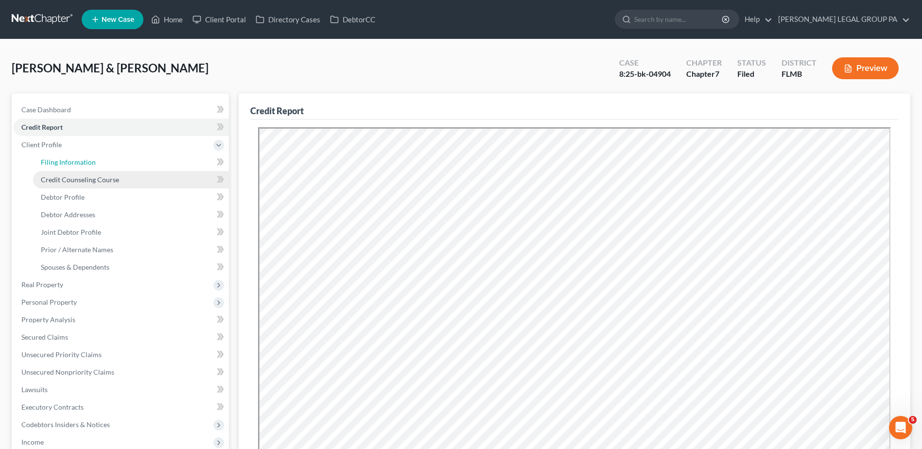
select select "2"
select select "1"
select select "0"
select select "9"
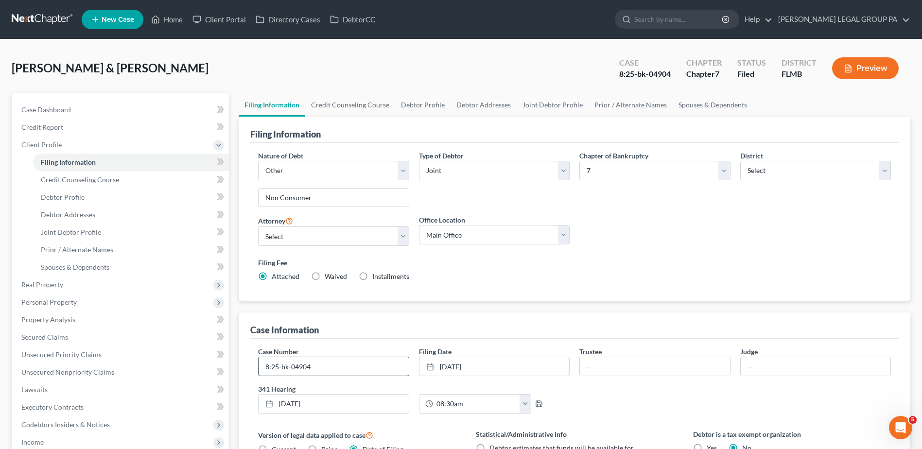
click at [371, 362] on input "8:25-bk-04904" at bounding box center [333, 366] width 150 height 18
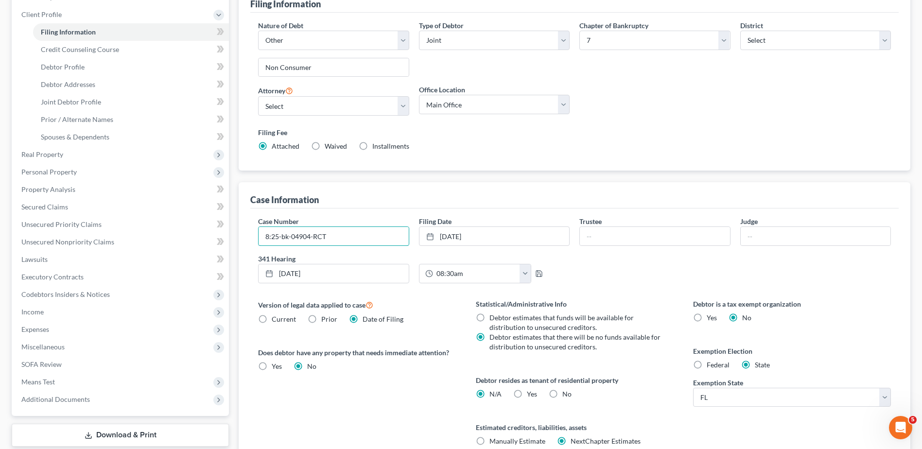
scroll to position [219, 0]
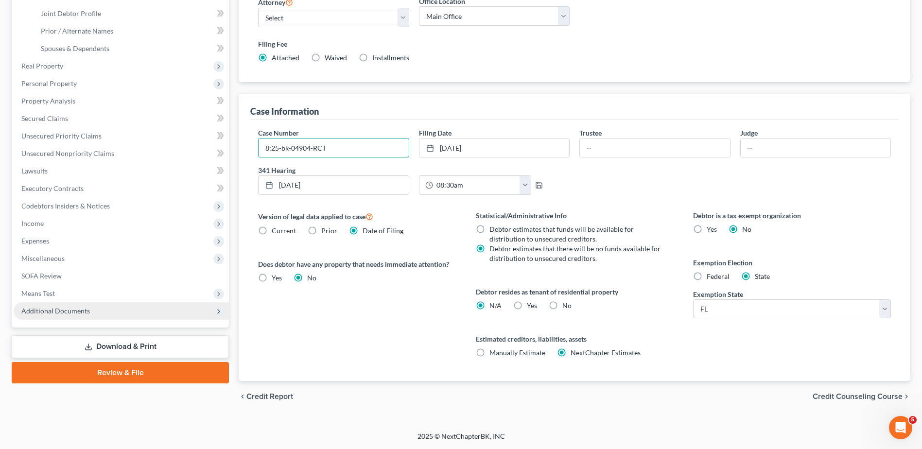
type input "8:25-bk-04904-RCT"
click at [72, 313] on span "Additional Documents" at bounding box center [55, 311] width 69 height 8
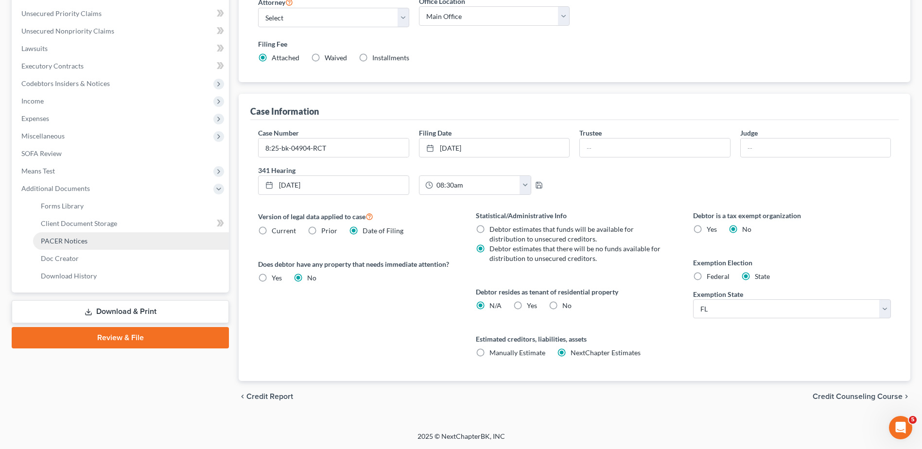
click at [68, 243] on span "PACER Notices" at bounding box center [64, 241] width 47 height 8
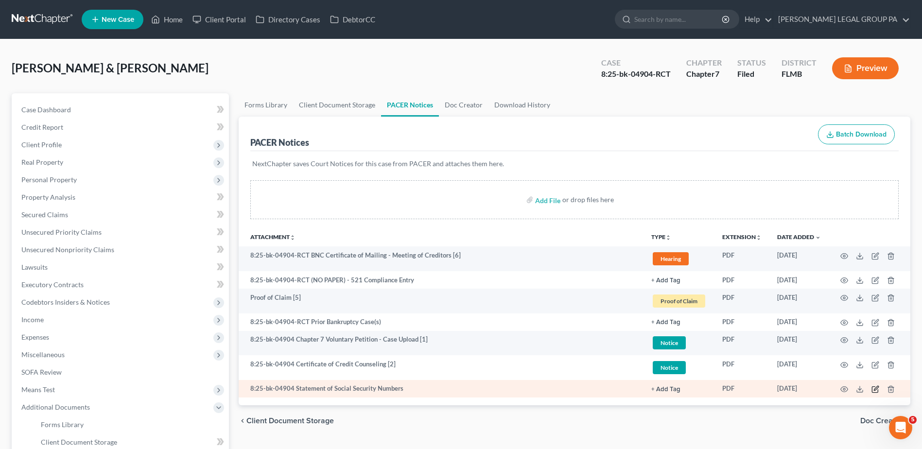
click at [875, 387] on icon "button" at bounding box center [875, 389] width 8 height 8
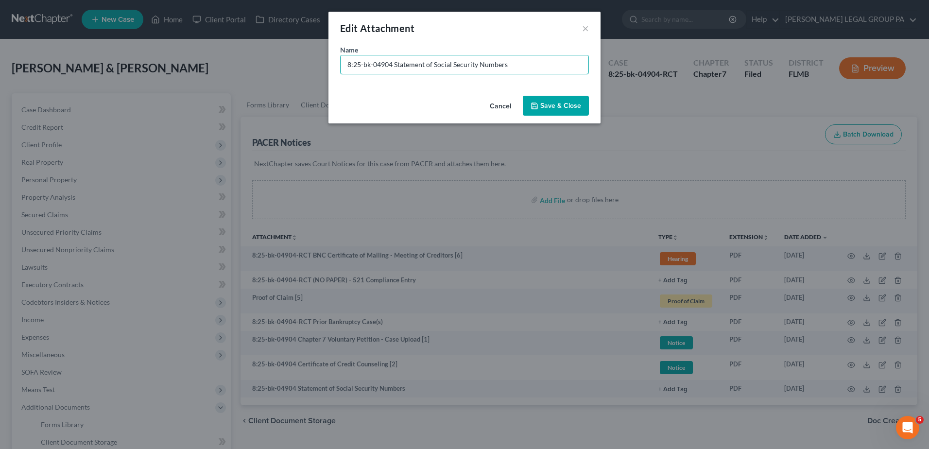
drag, startPoint x: 395, startPoint y: 66, endPoint x: 123, endPoint y: 68, distance: 272.6
click at [123, 68] on div "Edit Attachment × Name * 8:25-bk-04904 Statement of Social Security Numbers Can…" at bounding box center [464, 224] width 929 height 449
type input "Document [02] - Statement of Social Security Numbers"
click at [543, 103] on span "Save & Close" at bounding box center [560, 106] width 41 height 8
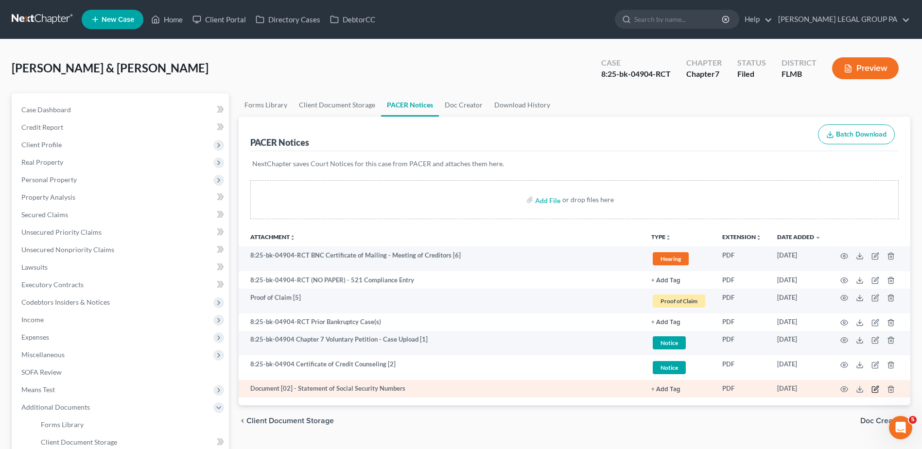
click at [879, 388] on td at bounding box center [869, 388] width 82 height 17
click at [874, 388] on icon "button" at bounding box center [875, 389] width 8 height 8
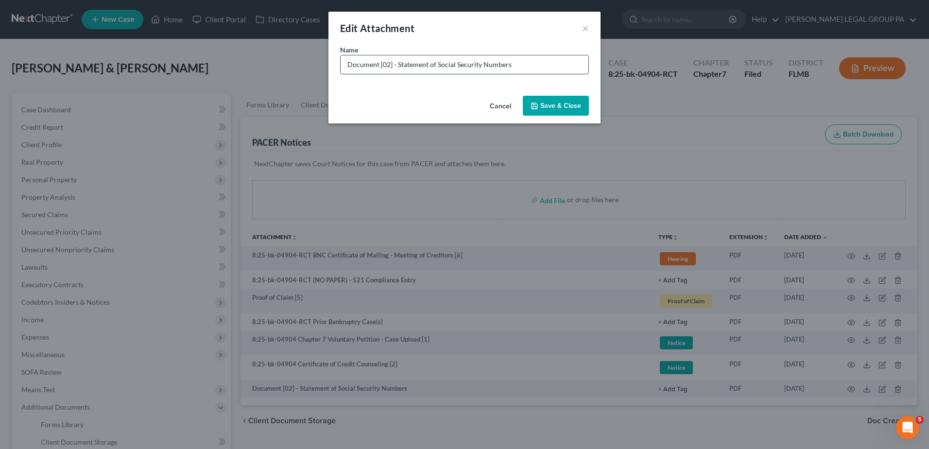
click at [386, 66] on input "Document [02] - Statement of Social Security Numbers" at bounding box center [465, 64] width 248 height 18
type input "Document [03] - Statement of Social Security Numbers"
click at [537, 103] on icon "button" at bounding box center [535, 106] width 8 height 8
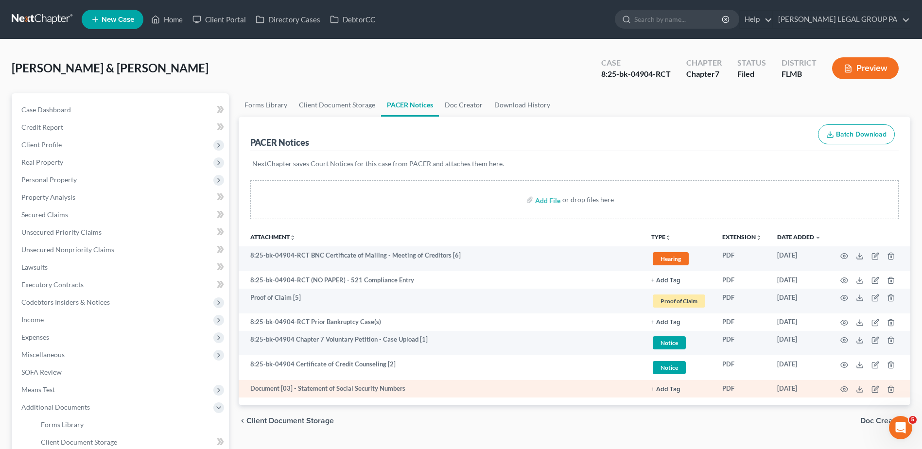
click at [666, 284] on button "+ Add Tag" at bounding box center [665, 280] width 29 height 6
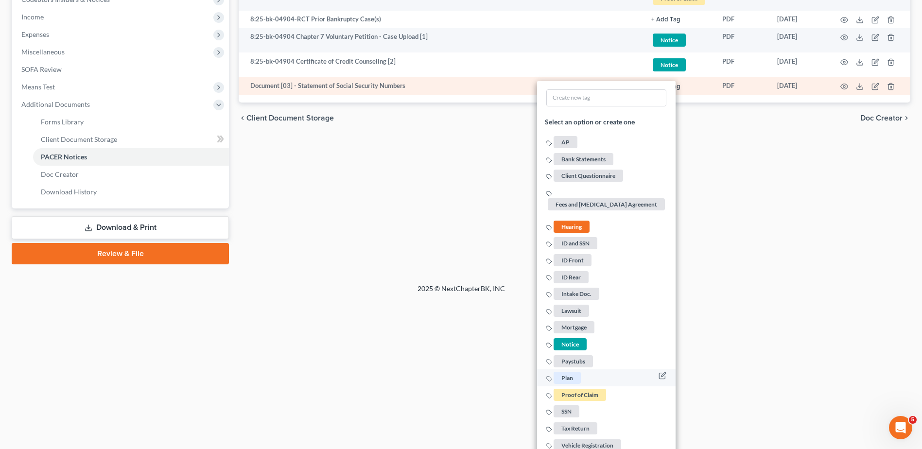
scroll to position [311, 0]
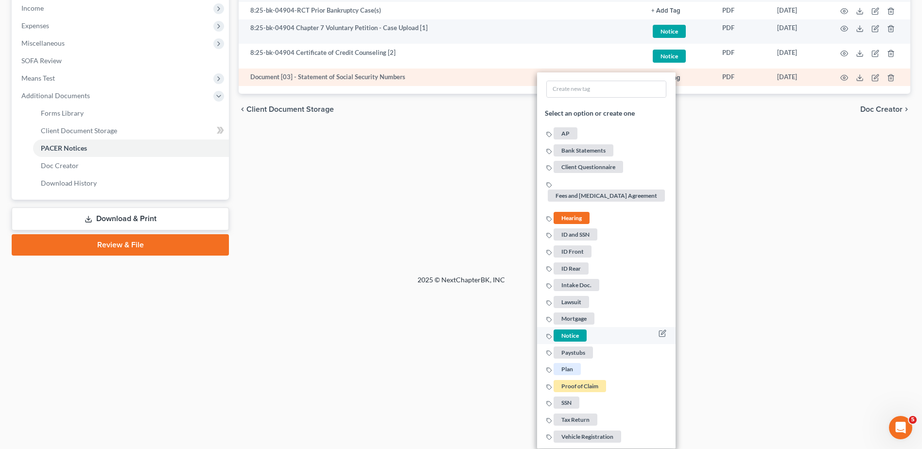
click at [568, 334] on span "Notice" at bounding box center [569, 335] width 33 height 12
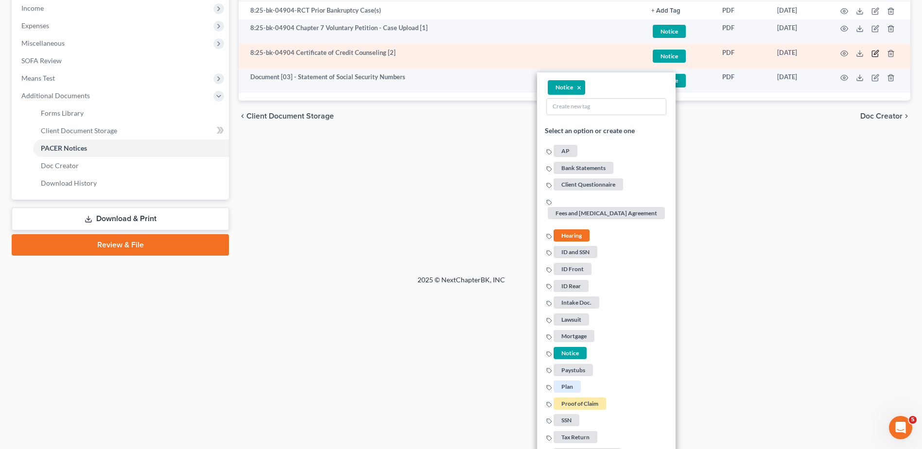
click at [873, 55] on icon "button" at bounding box center [875, 54] width 8 height 8
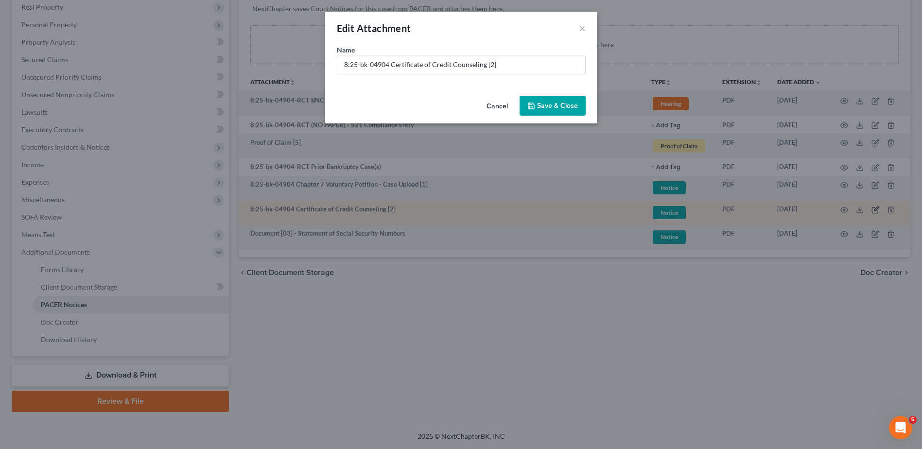
scroll to position [155, 0]
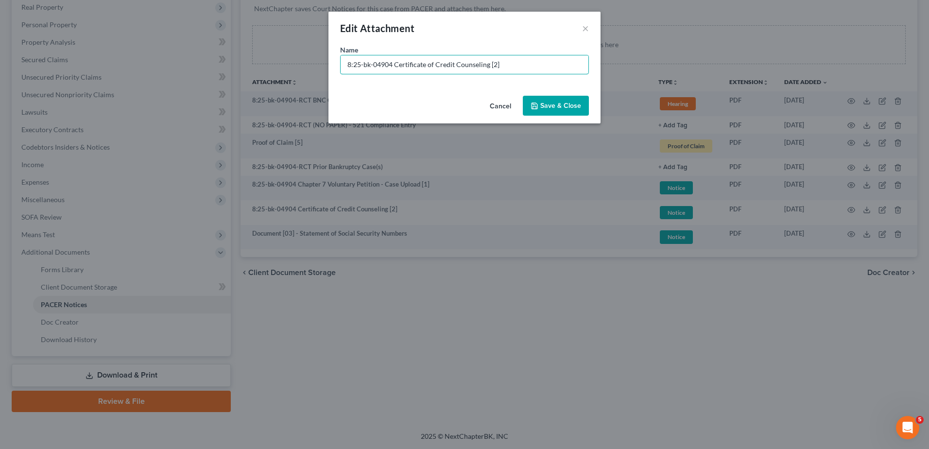
drag, startPoint x: 393, startPoint y: 63, endPoint x: 92, endPoint y: 59, distance: 301.2
click at [92, 61] on div "Edit Attachment × Name * 8:25-bk-04904 Certificate of Credit Counseling [2] Can…" at bounding box center [464, 224] width 929 height 449
paste input "Document [02] -"
drag, startPoint x: 492, startPoint y: 63, endPoint x: 533, endPoint y: 73, distance: 42.5
click at [531, 73] on input "Document [02] - Certificate of Credit Counseling [2]" at bounding box center [465, 64] width 248 height 18
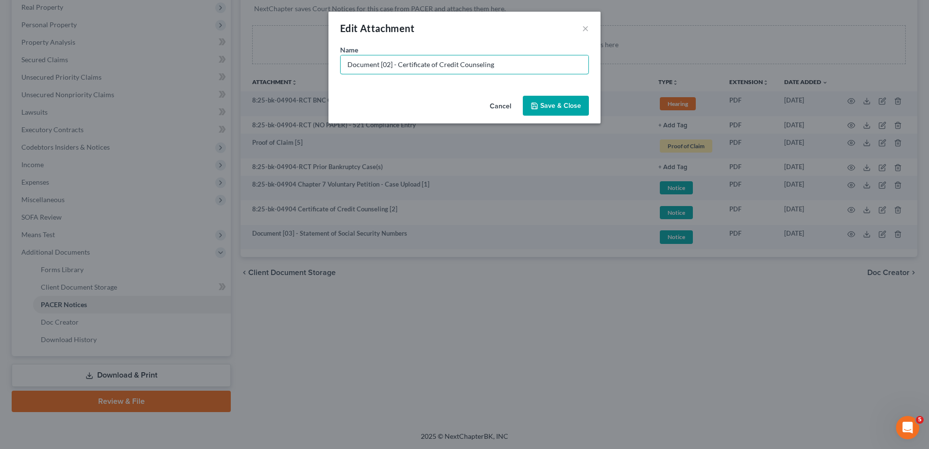
type input "Document [02] - Certificate of Credit Counseling"
click at [550, 102] on span "Save & Close" at bounding box center [560, 106] width 41 height 8
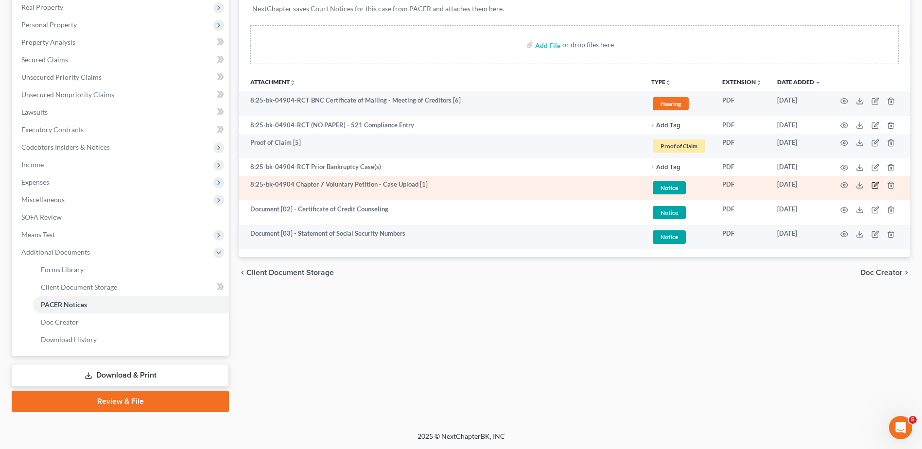
click at [877, 186] on icon "button" at bounding box center [875, 186] width 6 height 6
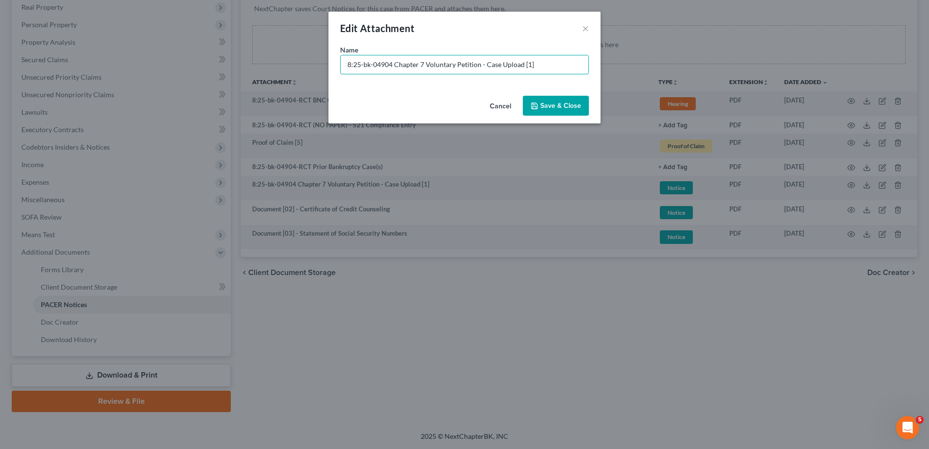
drag, startPoint x: 394, startPoint y: 65, endPoint x: 17, endPoint y: 55, distance: 376.6
click at [17, 55] on div "Edit Attachment × Name * 8:25-bk-04904 Chapter 7 Voluntary Petition - Case Uplo…" at bounding box center [464, 224] width 929 height 449
paste input "Document [02] -"
click at [390, 66] on input "Document [02] - Chapter 7 Voluntary Petition - Case Upload [1]" at bounding box center [465, 64] width 248 height 18
drag, startPoint x: 482, startPoint y: 65, endPoint x: 785, endPoint y: 86, distance: 303.5
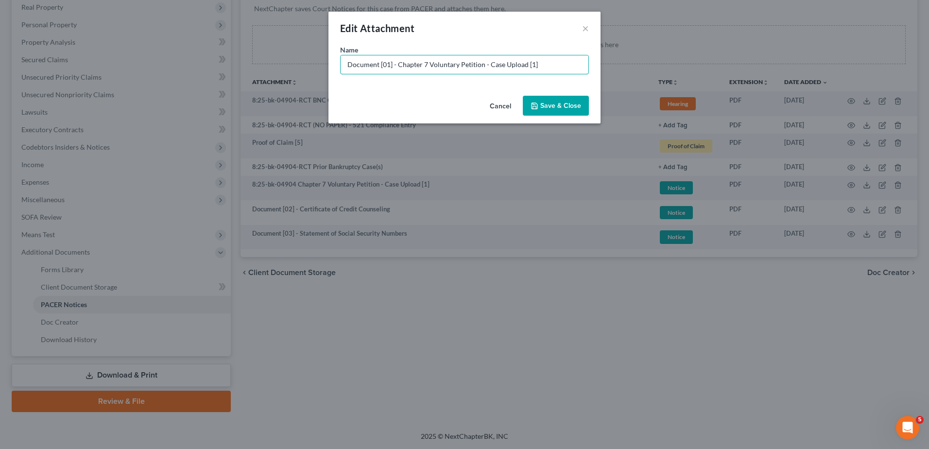
click at [779, 86] on div "Edit Attachment × Name * Document [01] - Chapter 7 Voluntary Petition - Case Up…" at bounding box center [464, 224] width 929 height 449
type input "Document [01] - Chapter 7 Voluntary Petition"
click at [561, 104] on span "Save & Close" at bounding box center [560, 106] width 41 height 8
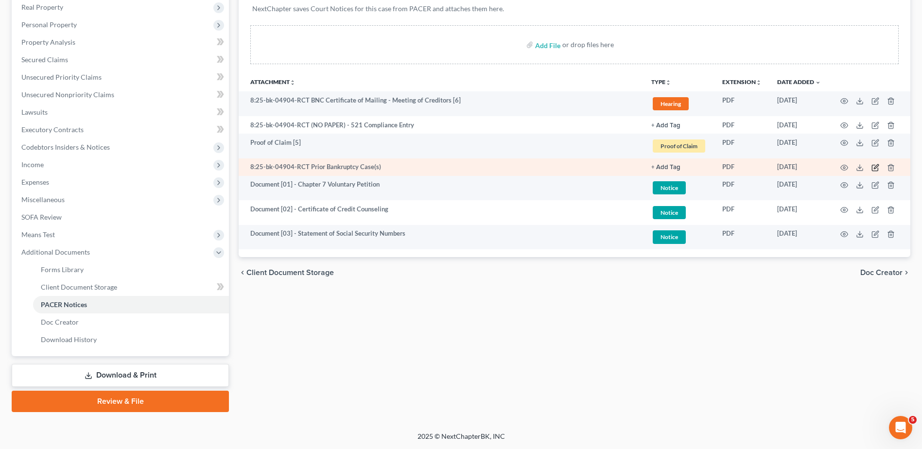
click at [873, 166] on icon "button" at bounding box center [875, 168] width 8 height 8
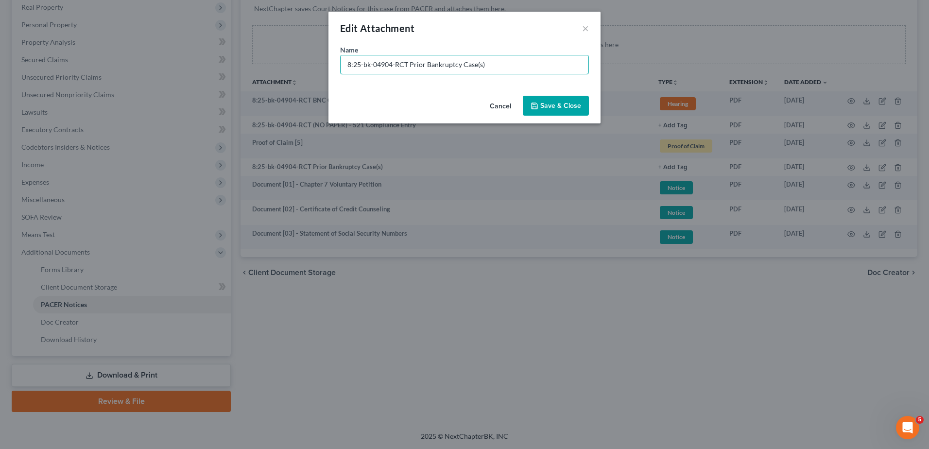
drag, startPoint x: 407, startPoint y: 64, endPoint x: 213, endPoint y: 64, distance: 193.8
click at [213, 64] on div "Edit Attachment × Name * 8:25-bk-04904-RCT Prior Bankruptcy Case(s) Cancel Save…" at bounding box center [464, 224] width 929 height 449
paste input "Document [02] -"
click at [387, 64] on input "Document [02] - Prior Bankruptcy Case(s)" at bounding box center [465, 64] width 248 height 18
type input "Document [04] - Prior Bankruptcy Case(s)"
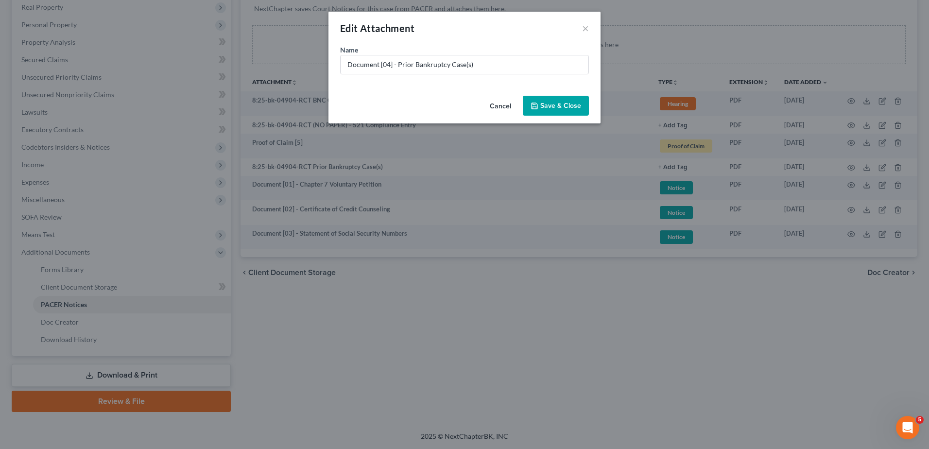
click at [548, 101] on button "Save & Close" at bounding box center [556, 106] width 66 height 20
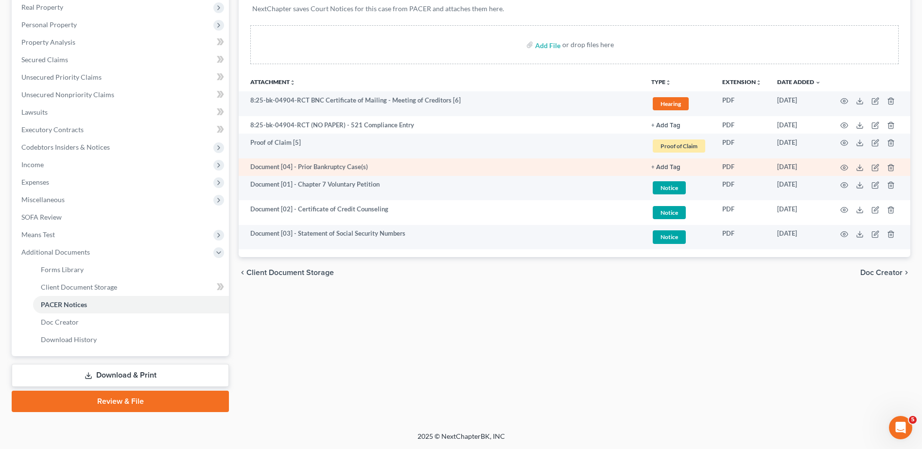
click at [673, 129] on button "+ Add Tag" at bounding box center [665, 125] width 29 height 6
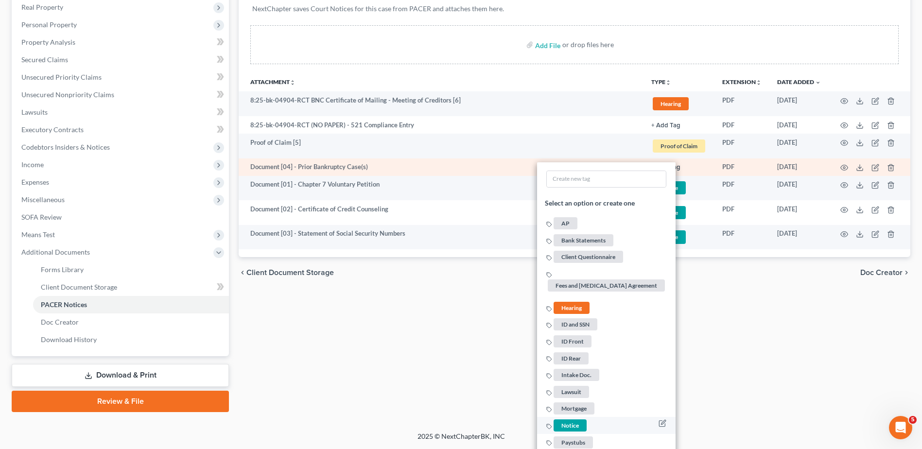
click at [583, 424] on span "Notice" at bounding box center [569, 425] width 33 height 12
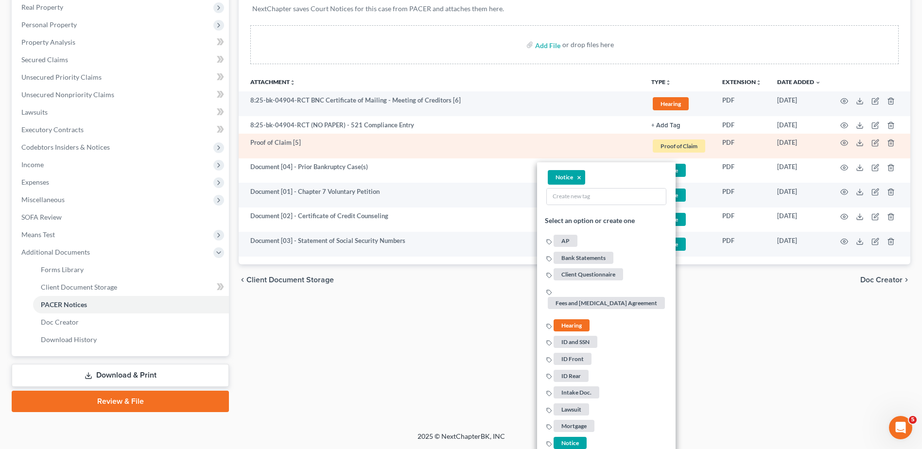
click at [694, 148] on span "Proof of Claim" at bounding box center [678, 145] width 52 height 13
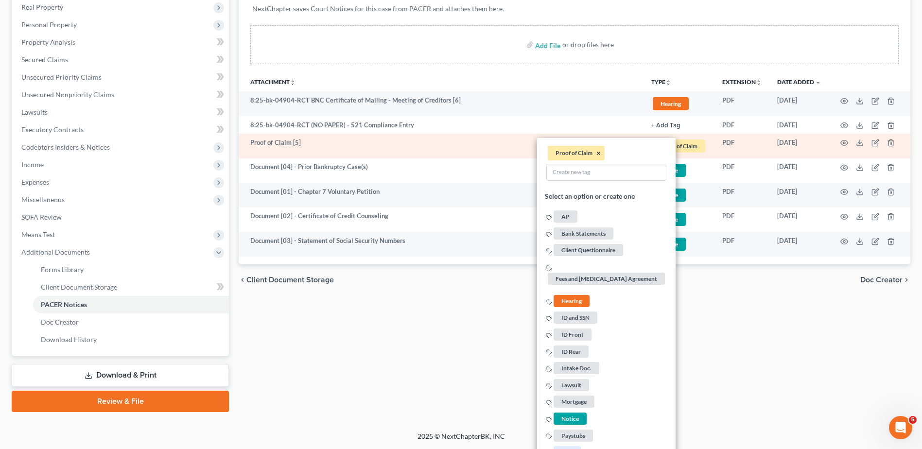
click at [600, 153] on button "×" at bounding box center [598, 153] width 4 height 9
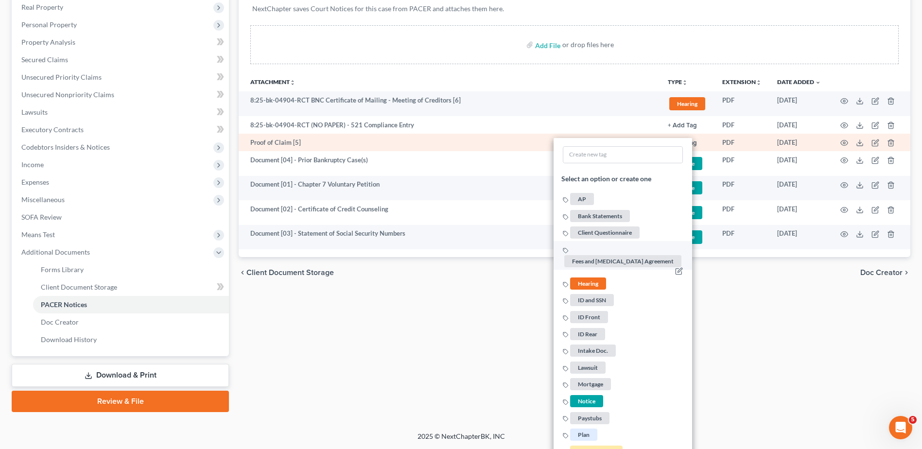
click at [589, 283] on span "Hearing" at bounding box center [588, 283] width 36 height 12
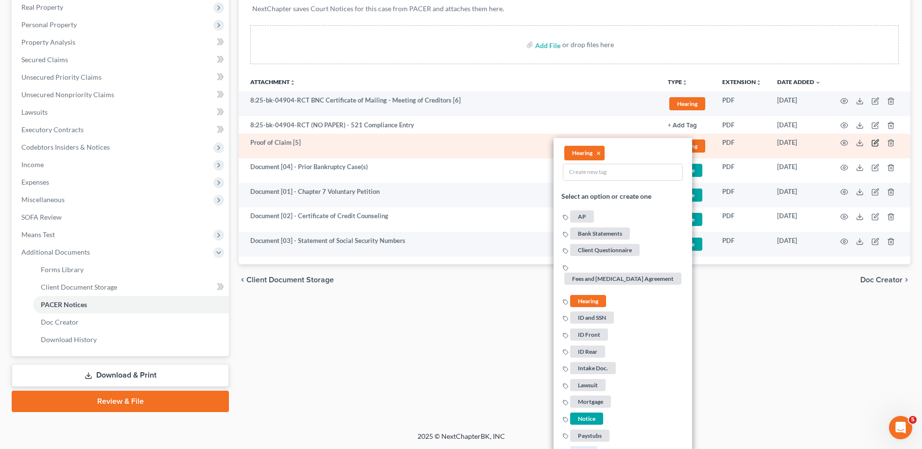
click at [874, 139] on icon "button" at bounding box center [875, 143] width 8 height 8
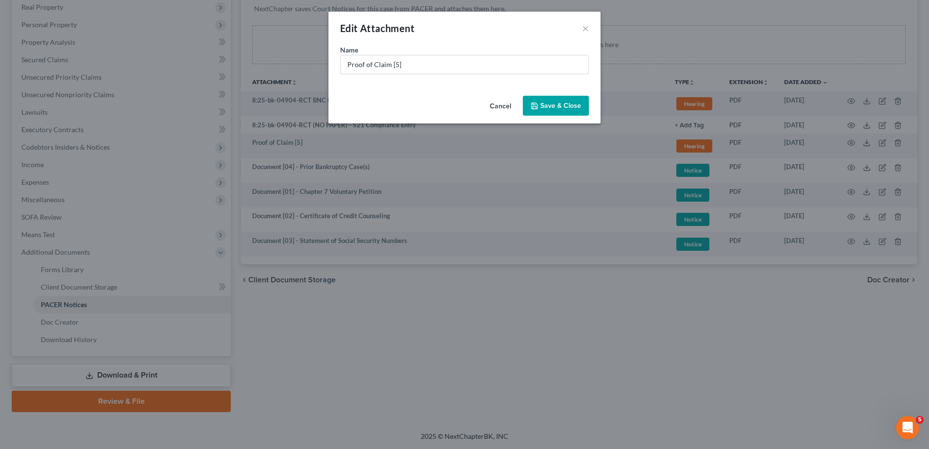
drag, startPoint x: 301, startPoint y: 66, endPoint x: 167, endPoint y: 66, distance: 134.1
click at [168, 67] on div "Edit Attachment × Name * Proof of Claim [5] Cancel Save & Close" at bounding box center [464, 224] width 929 height 449
paste input "Document [02] -"
click at [389, 67] on input "Document [02] -" at bounding box center [465, 64] width 248 height 18
drag, startPoint x: 422, startPoint y: 68, endPoint x: 428, endPoint y: 67, distance: 6.0
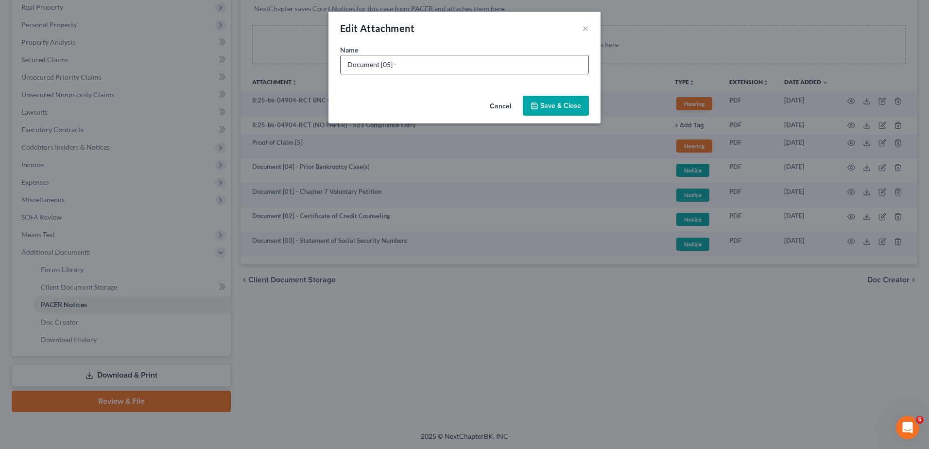
click at [422, 68] on input "Document [05] -" at bounding box center [465, 64] width 248 height 18
type input "Document [05] - Notice of Chapter 7 Bankruptcy Case"
click at [574, 108] on span "Save & Close" at bounding box center [560, 106] width 41 height 8
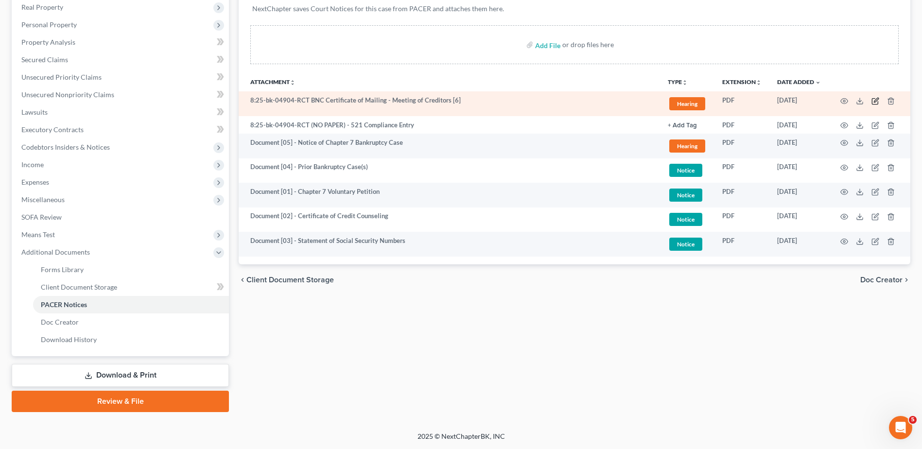
click at [875, 99] on icon "button" at bounding box center [875, 101] width 8 height 8
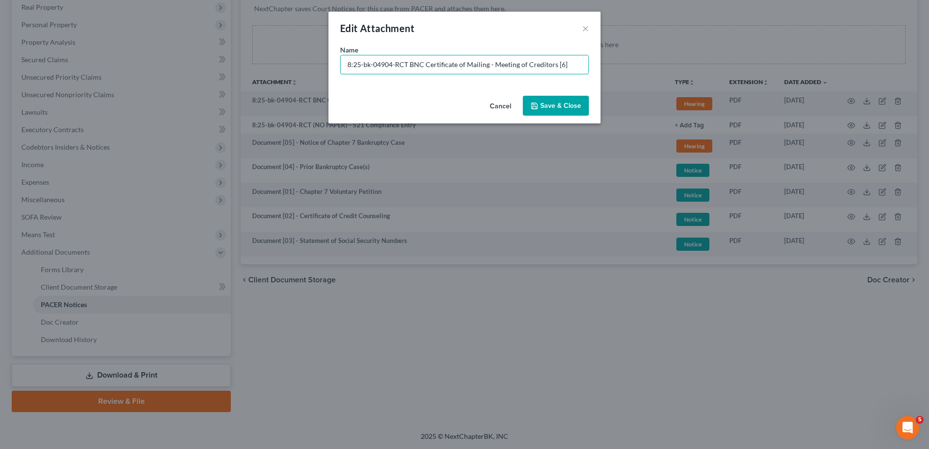
drag, startPoint x: 410, startPoint y: 63, endPoint x: 243, endPoint y: 66, distance: 166.2
click at [244, 66] on div "Edit Attachment × Name * 8:25-bk-04904-RCT BNC Certificate of Mailing - Meeting…" at bounding box center [464, 224] width 929 height 449
paste input "Document [02] -"
click at [387, 65] on input "Document [02] - BNC Certificate of Mailing - Meeting of Creditors [6]" at bounding box center [465, 64] width 248 height 18
drag, startPoint x: 543, startPoint y: 64, endPoint x: 612, endPoint y: 63, distance: 69.0
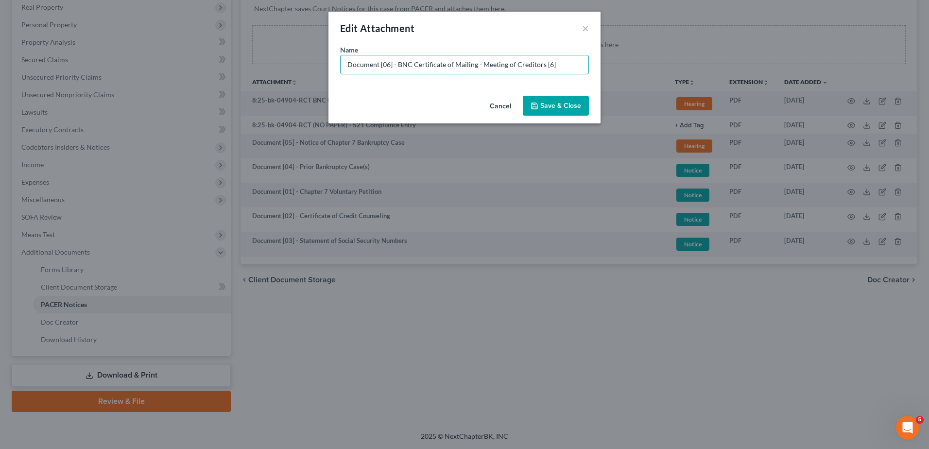
click at [604, 63] on div "Edit Attachment × Name * Document [06] - BNC Certificate of Mailing - Meeting o…" at bounding box center [464, 224] width 929 height 449
type input "Document [06] - BNC Certificate of Mailing - Meeting of Creditors"
drag, startPoint x: 570, startPoint y: 97, endPoint x: 584, endPoint y: 104, distance: 16.5
click at [567, 97] on button "Save & Close" at bounding box center [556, 106] width 66 height 20
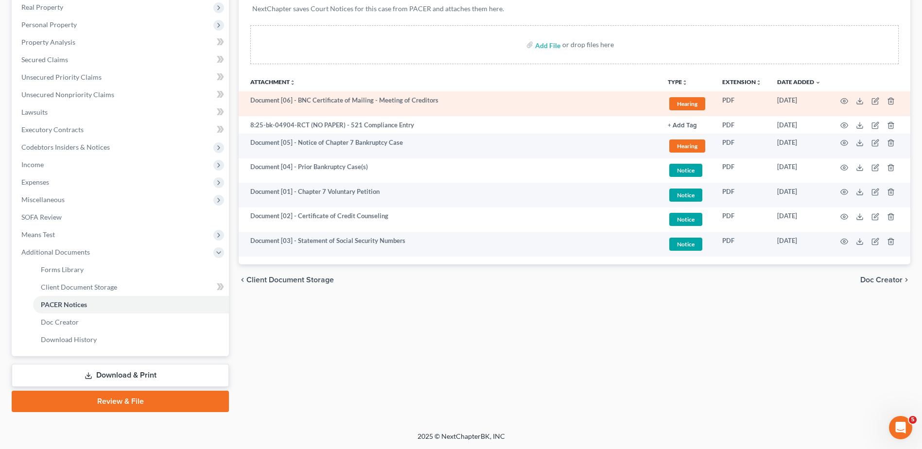
click at [686, 102] on span "Hearing" at bounding box center [687, 103] width 36 height 13
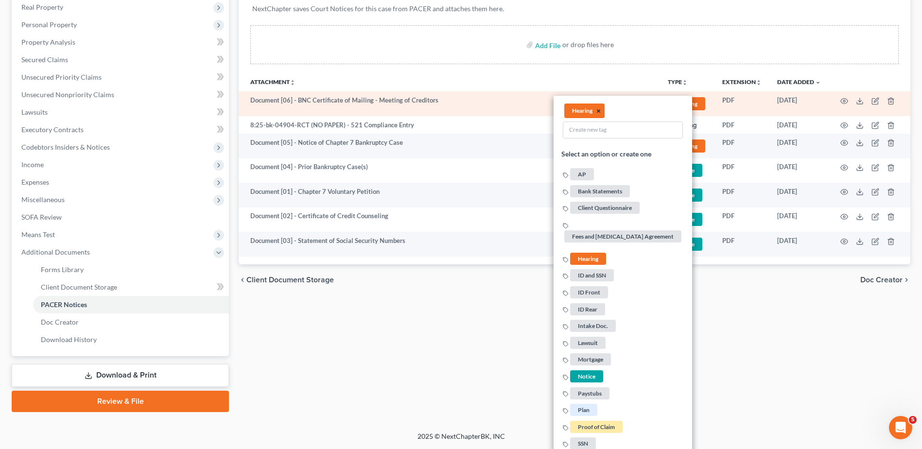
click at [599, 110] on button "×" at bounding box center [598, 111] width 4 height 9
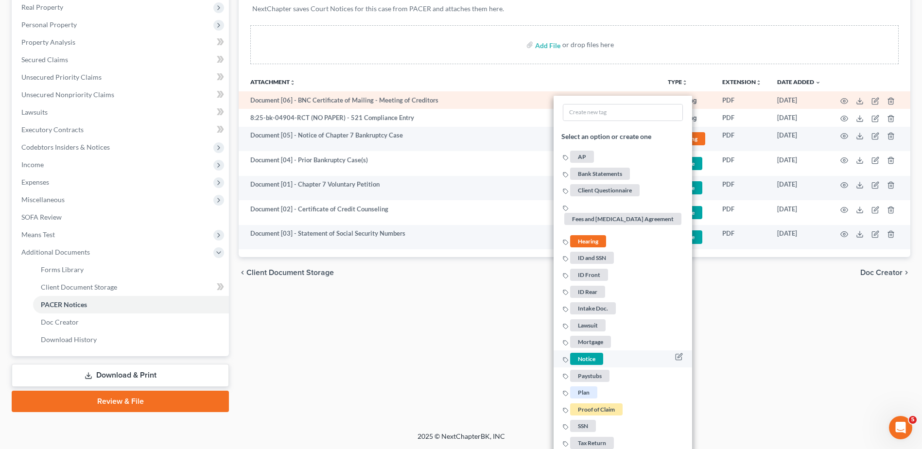
click at [583, 360] on span "Notice" at bounding box center [586, 359] width 33 height 12
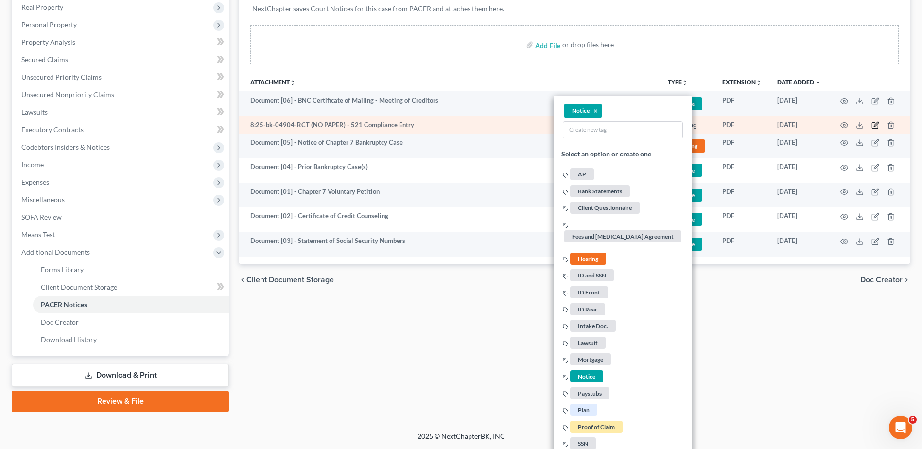
click at [871, 124] on icon "button" at bounding box center [875, 125] width 8 height 8
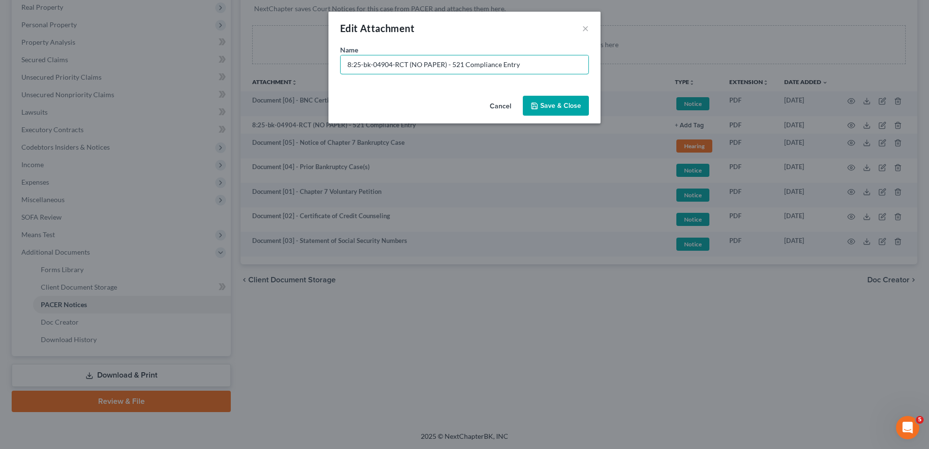
drag, startPoint x: 444, startPoint y: 61, endPoint x: -2, endPoint y: -34, distance: 455.7
click at [0, 0] on html "Home New Case Client Portal Directory Cases DebtorCC WELLER LEGAL GROUP PA kcas…" at bounding box center [464, 147] width 929 height 604
type input "No Paper [01] - 521 Compliance Entry"
click at [550, 111] on button "Save & Close" at bounding box center [556, 106] width 66 height 20
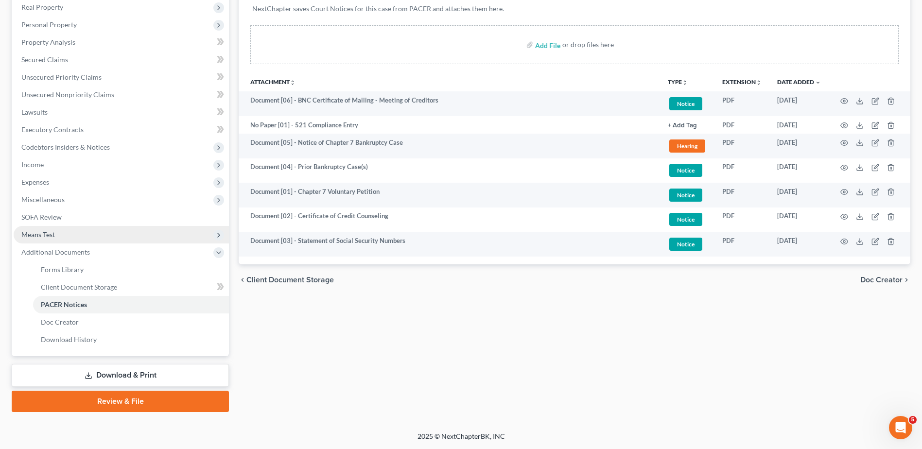
click at [87, 233] on span "Means Test" at bounding box center [121, 234] width 215 height 17
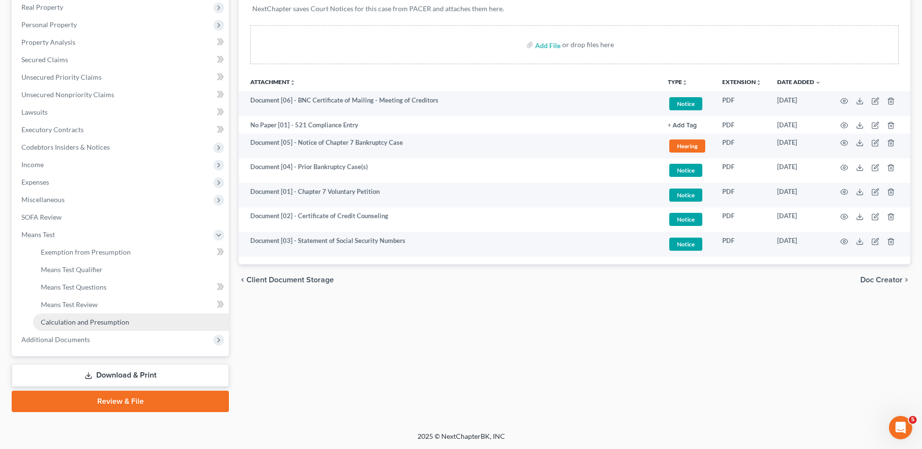
click at [83, 322] on span "Calculation and Presumption" at bounding box center [85, 322] width 88 height 8
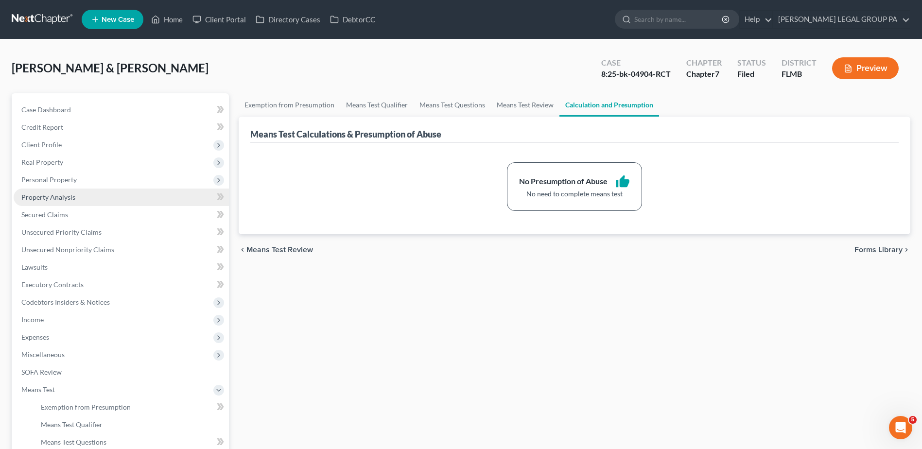
click at [88, 197] on link "Property Analysis" at bounding box center [121, 197] width 215 height 17
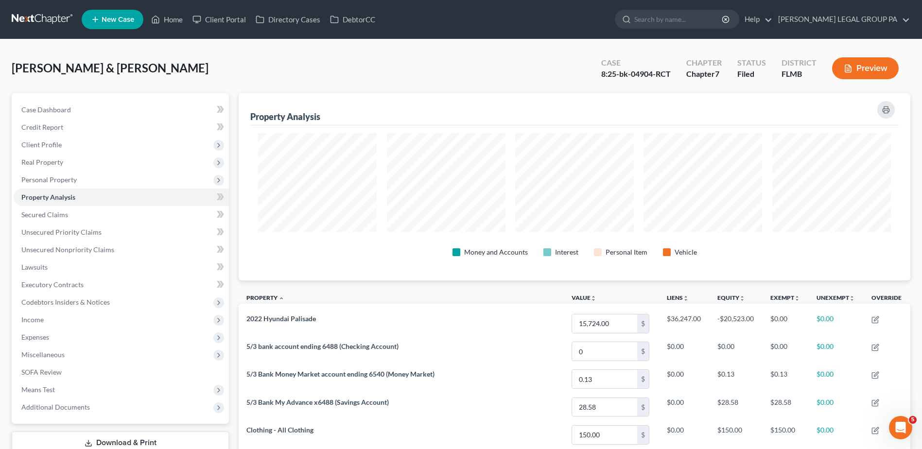
drag, startPoint x: 48, startPoint y: 17, endPoint x: 58, endPoint y: 29, distance: 15.9
click at [48, 17] on link at bounding box center [43, 19] width 62 height 17
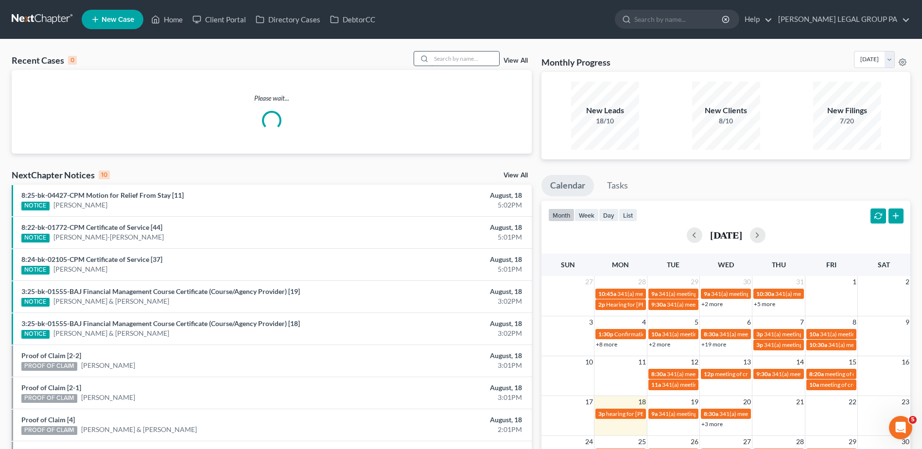
click at [467, 55] on input "search" at bounding box center [465, 58] width 68 height 14
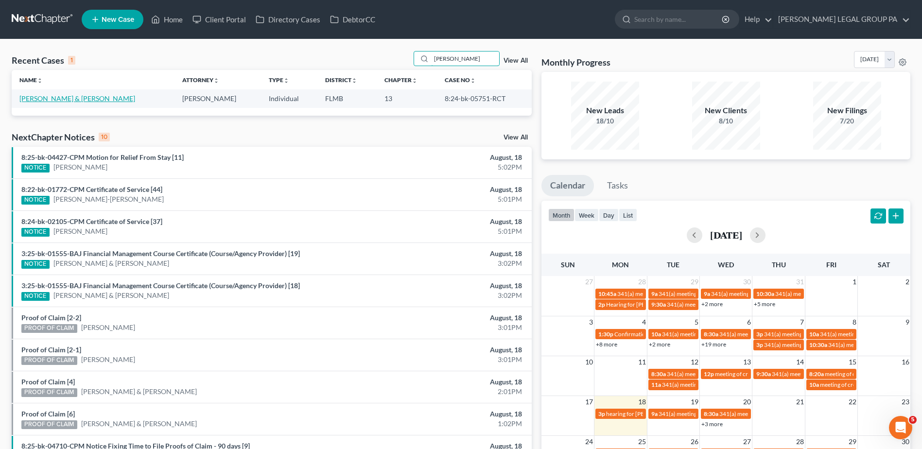
type input "boggs"
click at [78, 98] on link "Boggs, Joseph & Kimberly" at bounding box center [77, 98] width 116 height 8
